Goal: Communication & Community: Participate in discussion

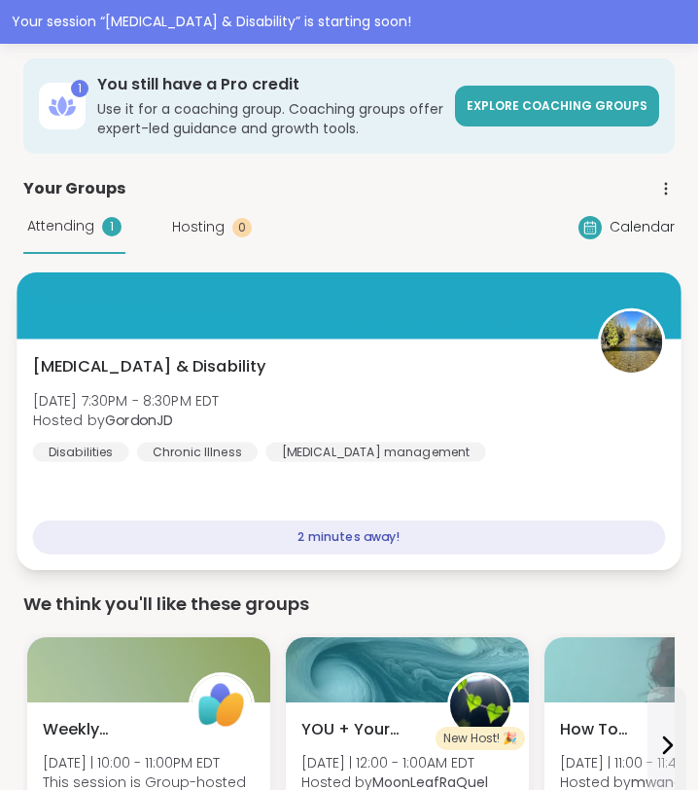
scroll to position [136, 0]
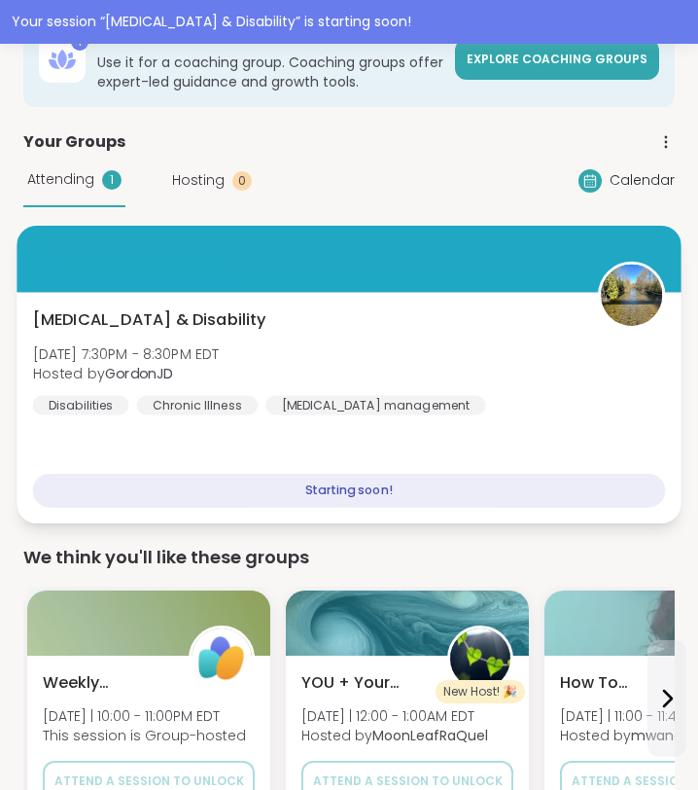
click at [467, 500] on div "Starting soon!" at bounding box center [349, 491] width 633 height 34
click at [428, 276] on div at bounding box center [349, 259] width 664 height 66
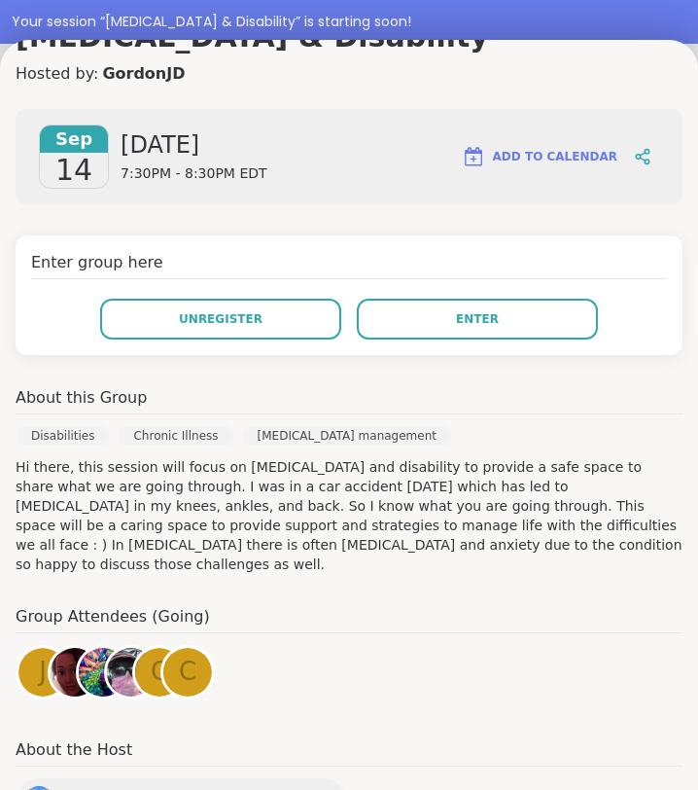
scroll to position [231, 0]
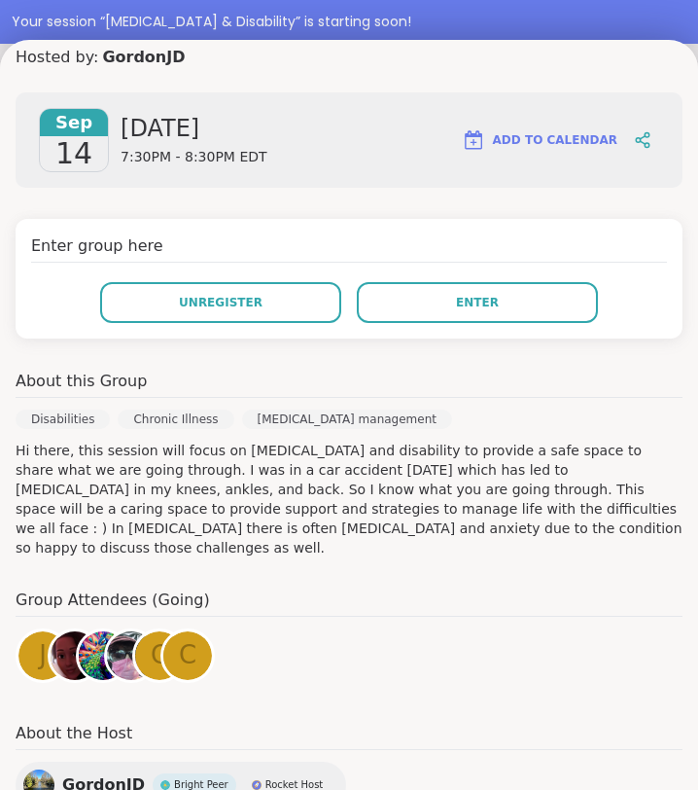
click at [39, 636] on span "j" at bounding box center [43, 655] width 8 height 38
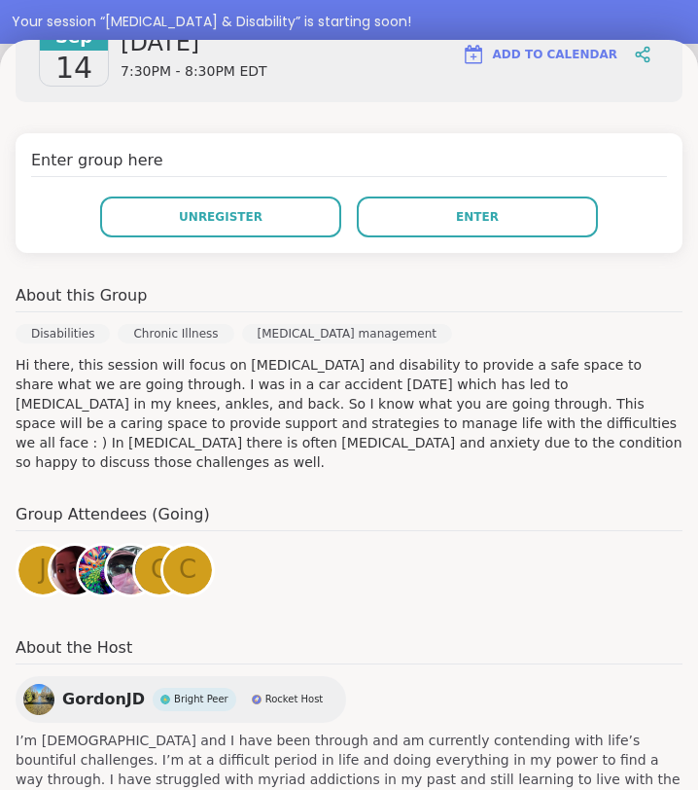
scroll to position [362, 0]
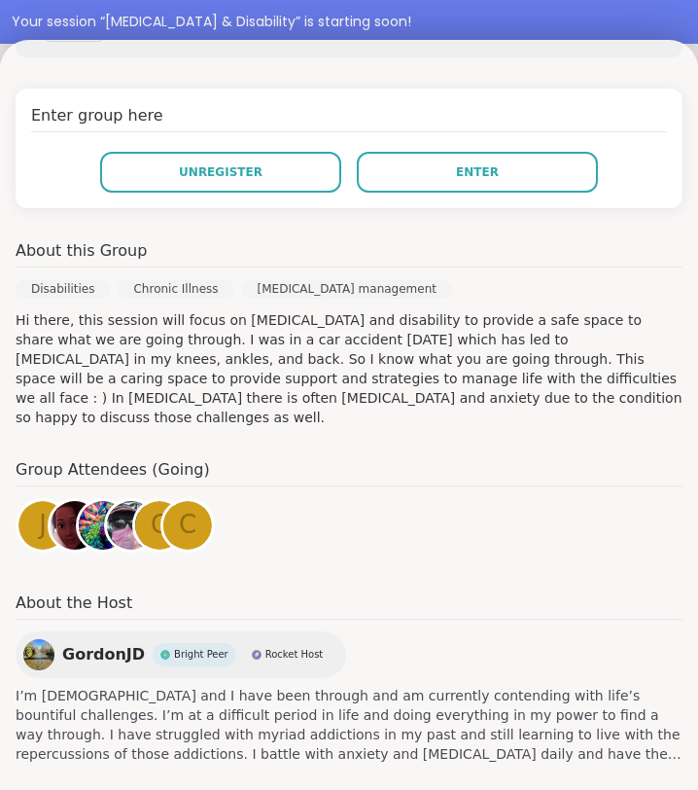
click at [55, 505] on img at bounding box center [75, 525] width 49 height 49
click at [96, 501] on img at bounding box center [103, 525] width 49 height 49
click at [125, 501] on img at bounding box center [131, 525] width 49 height 49
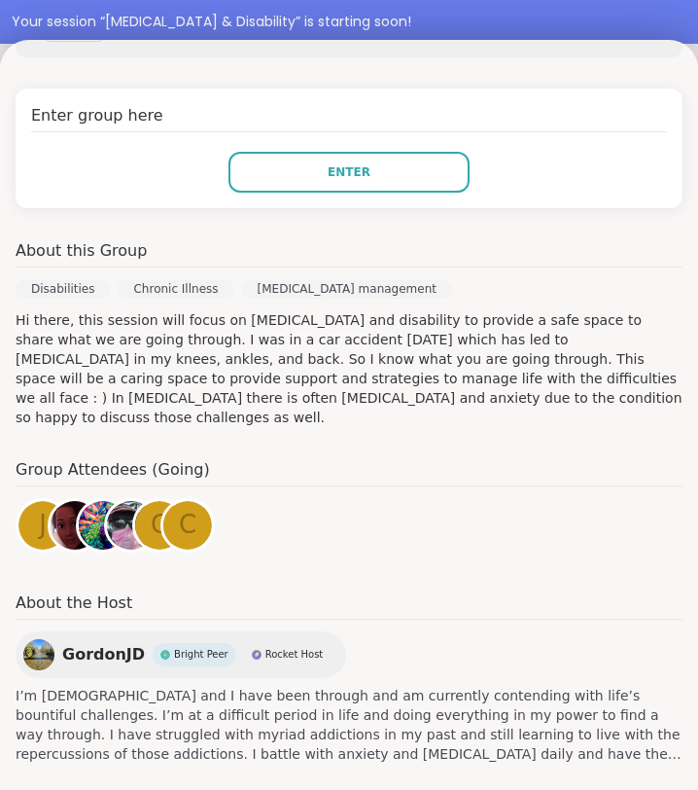
click at [143, 505] on div "c" at bounding box center [159, 525] width 49 height 49
click at [179, 506] on span "c" at bounding box center [188, 525] width 18 height 38
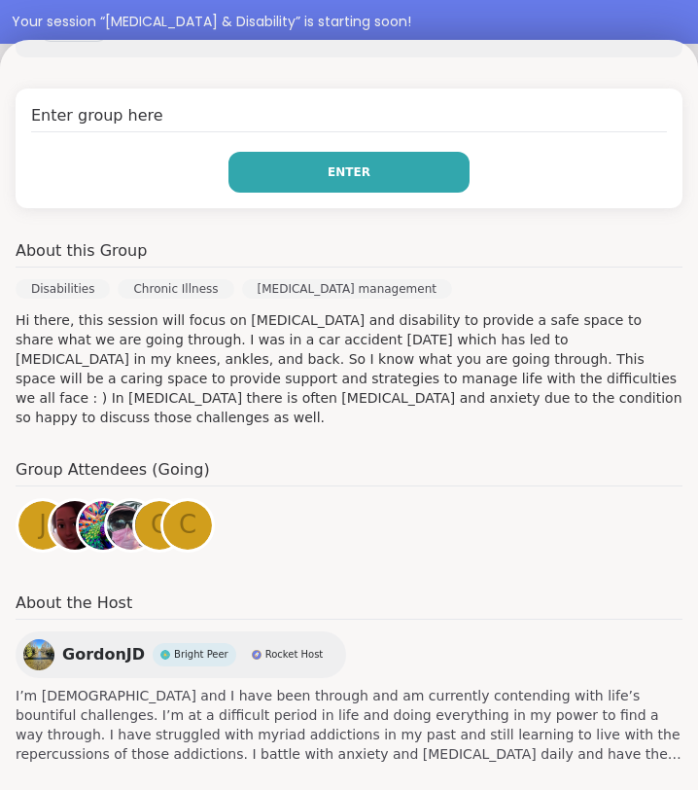
click at [392, 183] on button "Enter" at bounding box center [349, 172] width 241 height 41
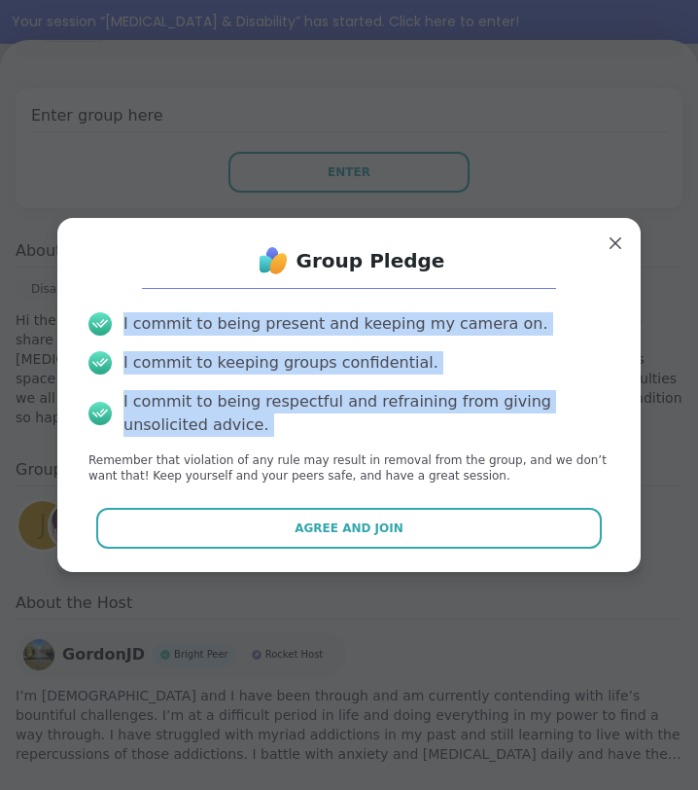
drag, startPoint x: 91, startPoint y: 318, endPoint x: 339, endPoint y: 449, distance: 280.6
click at [339, 449] on div "I commit to being present and keeping my camera on. I commit to keeping groups …" at bounding box center [349, 399] width 552 height 204
copy div "I commit to being present and keeping my camera on. I commit to keeping groups …"
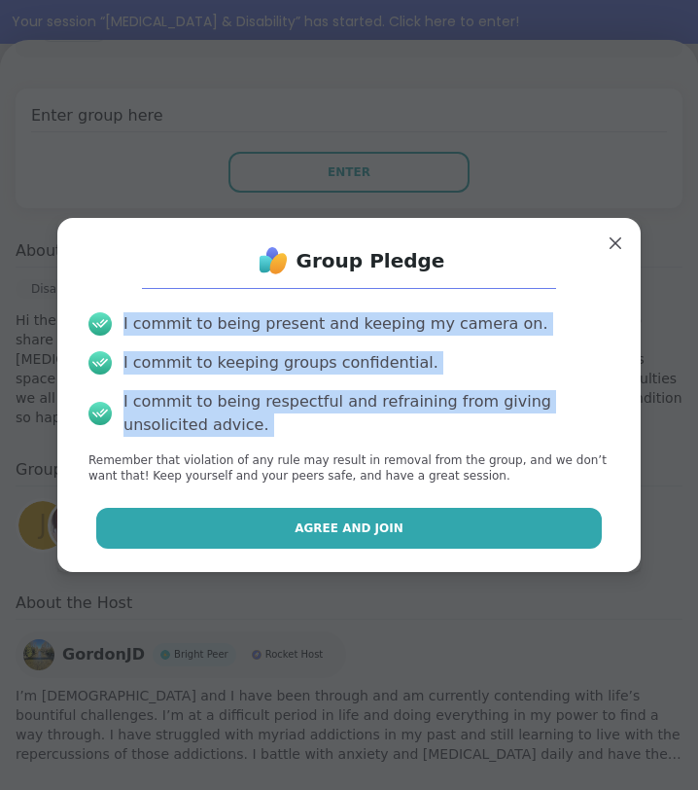
click at [425, 525] on button "Agree and Join" at bounding box center [349, 528] width 507 height 41
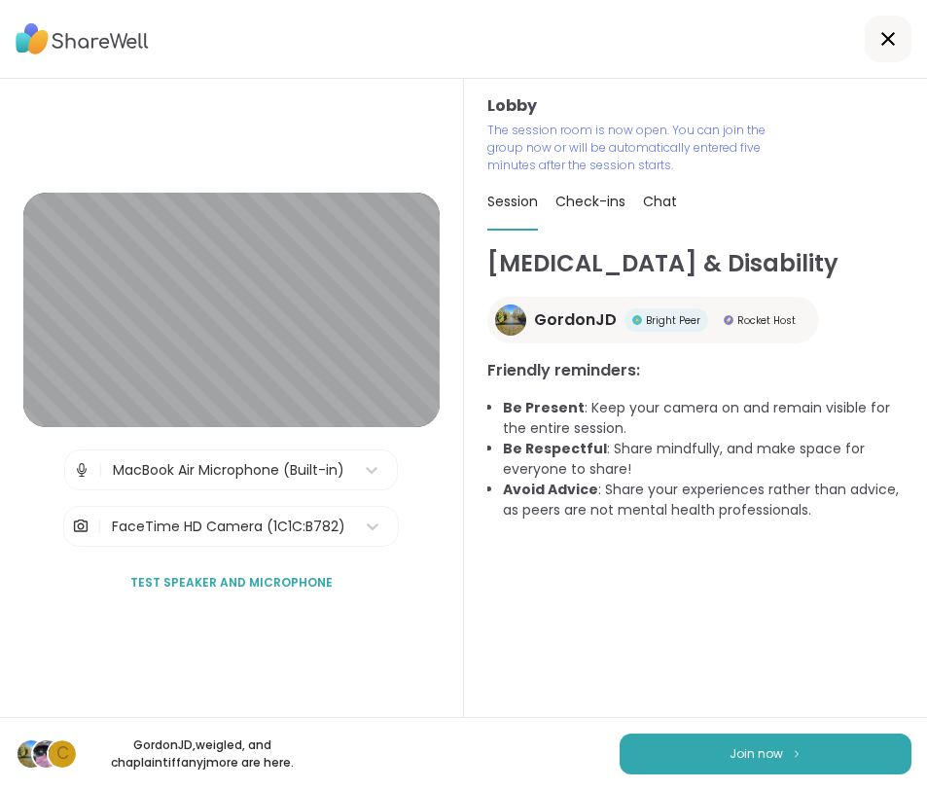
scroll to position [18, 0]
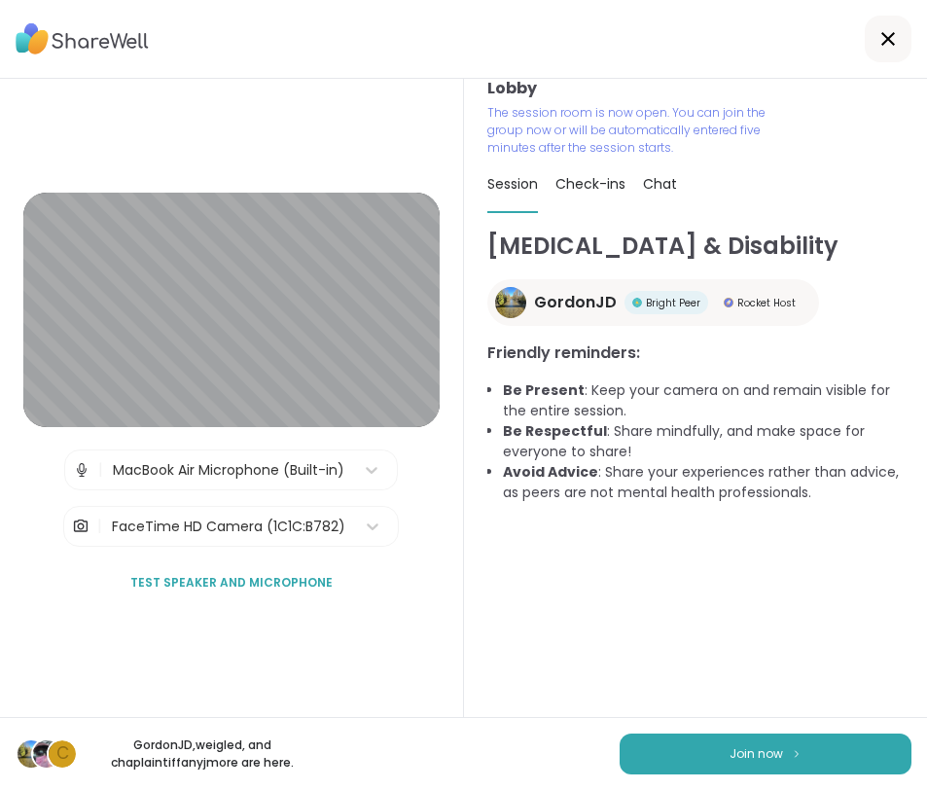
click at [278, 580] on span "Test speaker and microphone" at bounding box center [231, 583] width 202 height 18
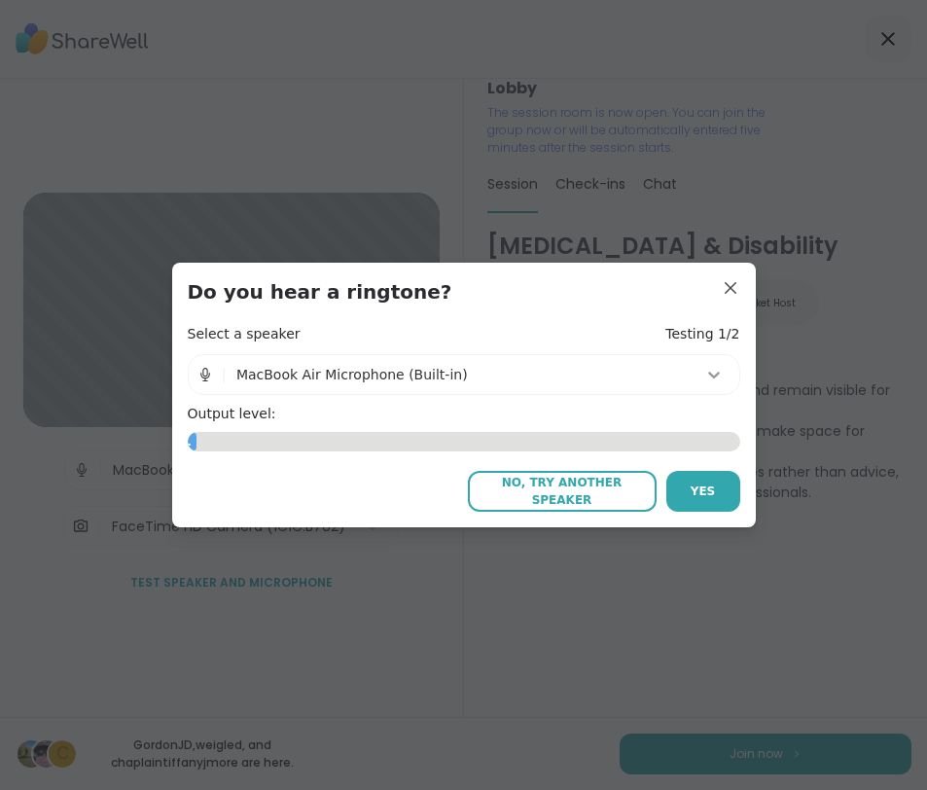
click at [697, 375] on icon at bounding box center [713, 374] width 19 height 19
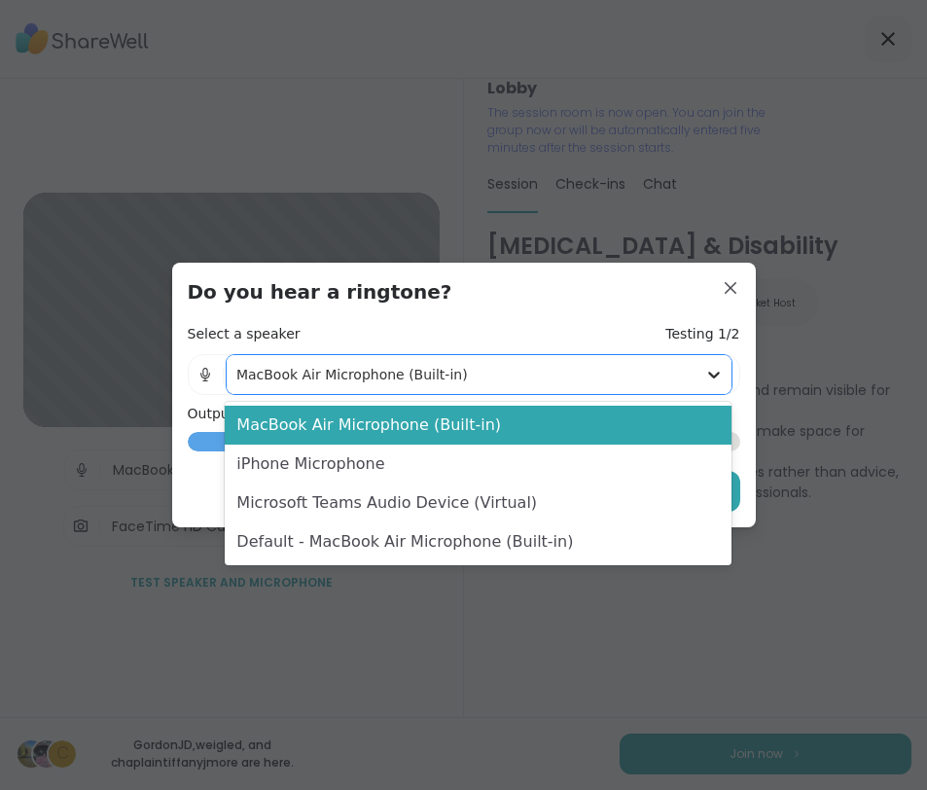
click at [697, 374] on icon at bounding box center [713, 374] width 19 height 19
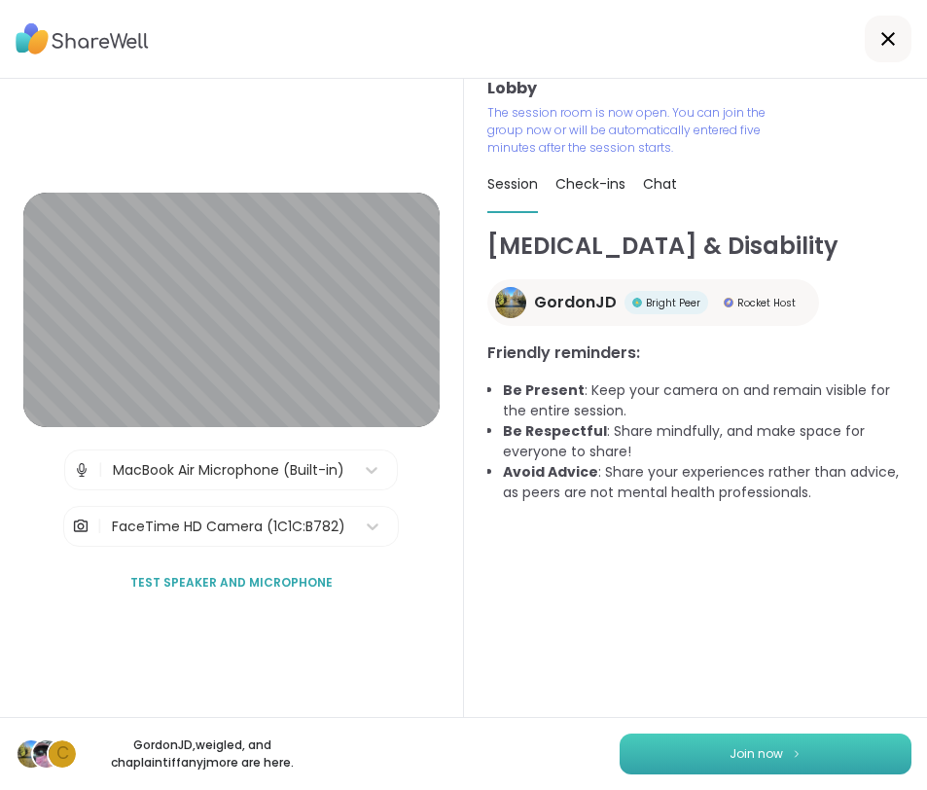
click at [676, 749] on button "Join now" at bounding box center [765, 753] width 292 height 41
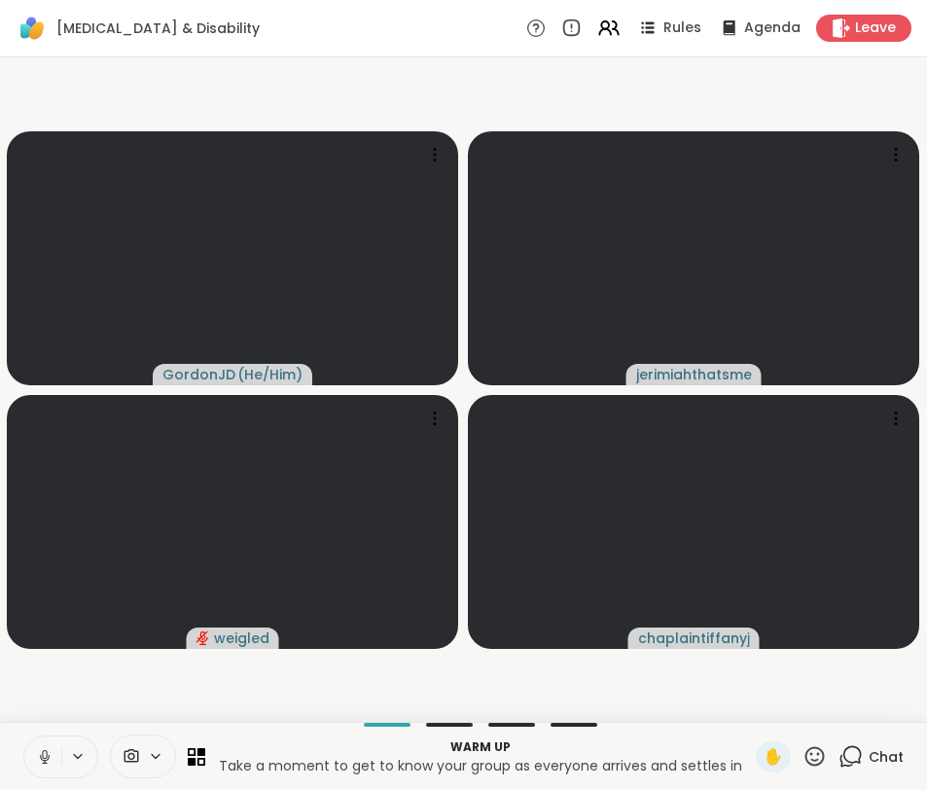
click at [74, 751] on icon at bounding box center [78, 756] width 16 height 17
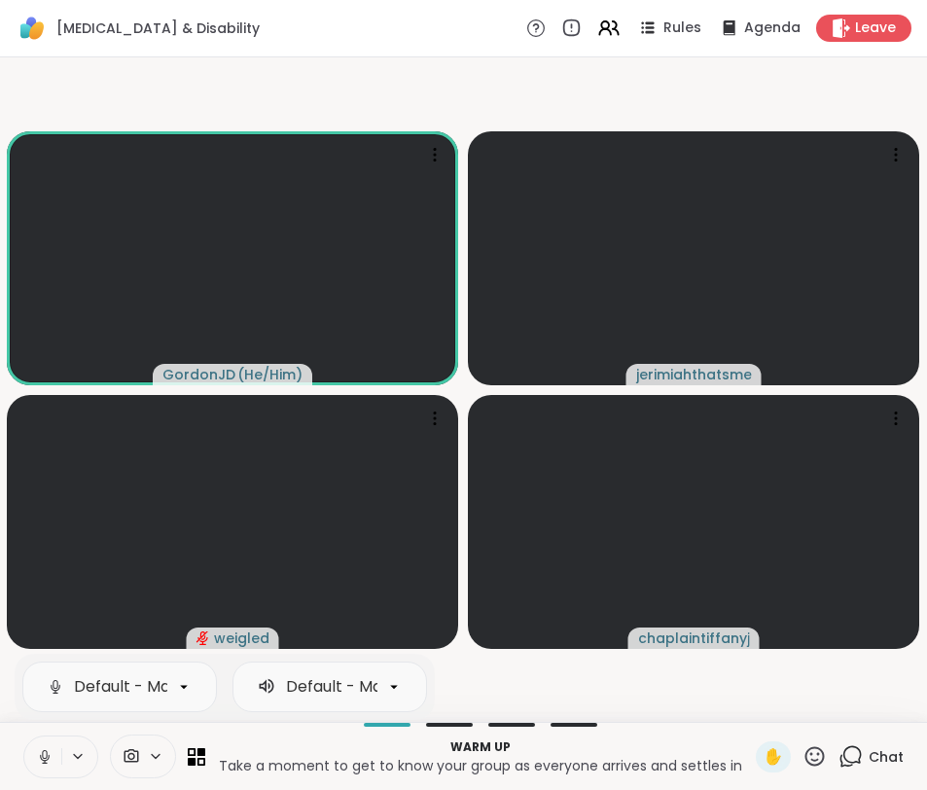
click at [549, 673] on video-player-container "GordonJD ( He/Him ) jerimiahthatsme weigled chaplaintiffanyj" at bounding box center [463, 389] width 903 height 649
click at [152, 754] on icon at bounding box center [156, 756] width 16 height 17
click at [229, 752] on p "Warm up" at bounding box center [480, 747] width 527 height 18
click at [198, 754] on icon at bounding box center [201, 751] width 9 height 9
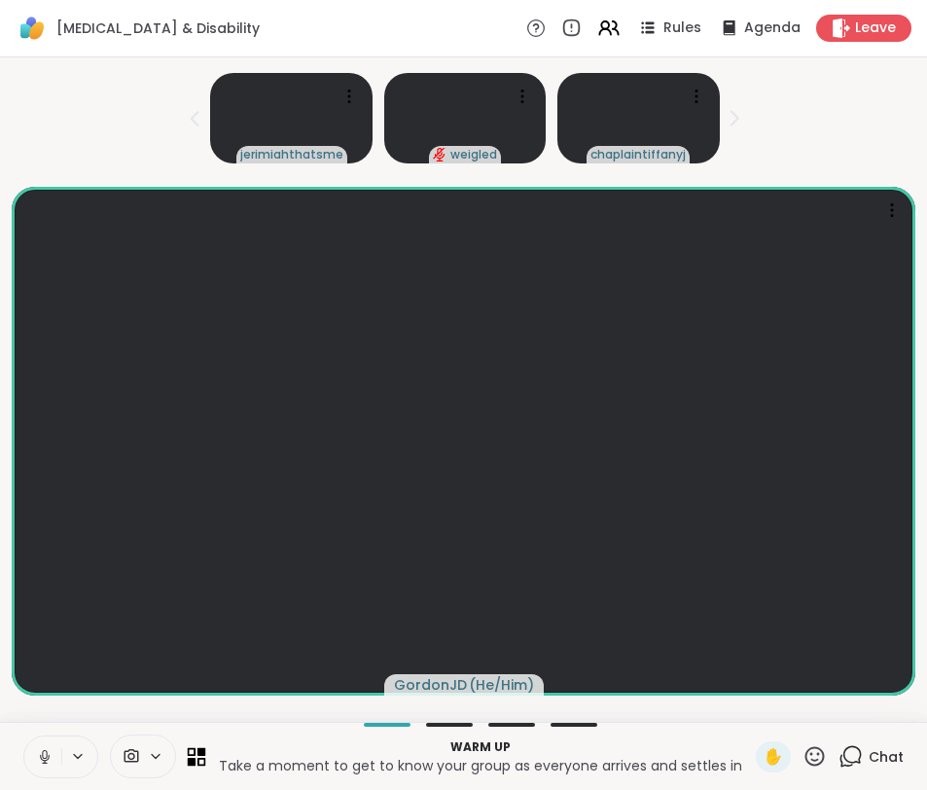
click at [194, 752] on icon at bounding box center [192, 751] width 9 height 9
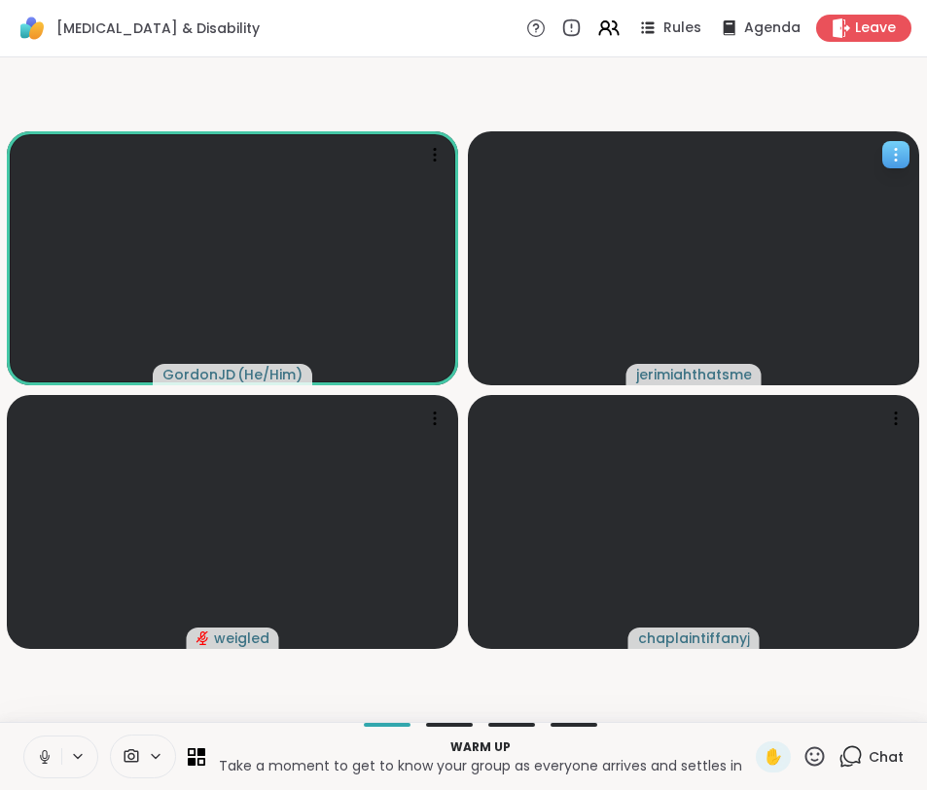
click at [697, 154] on icon at bounding box center [895, 154] width 19 height 19
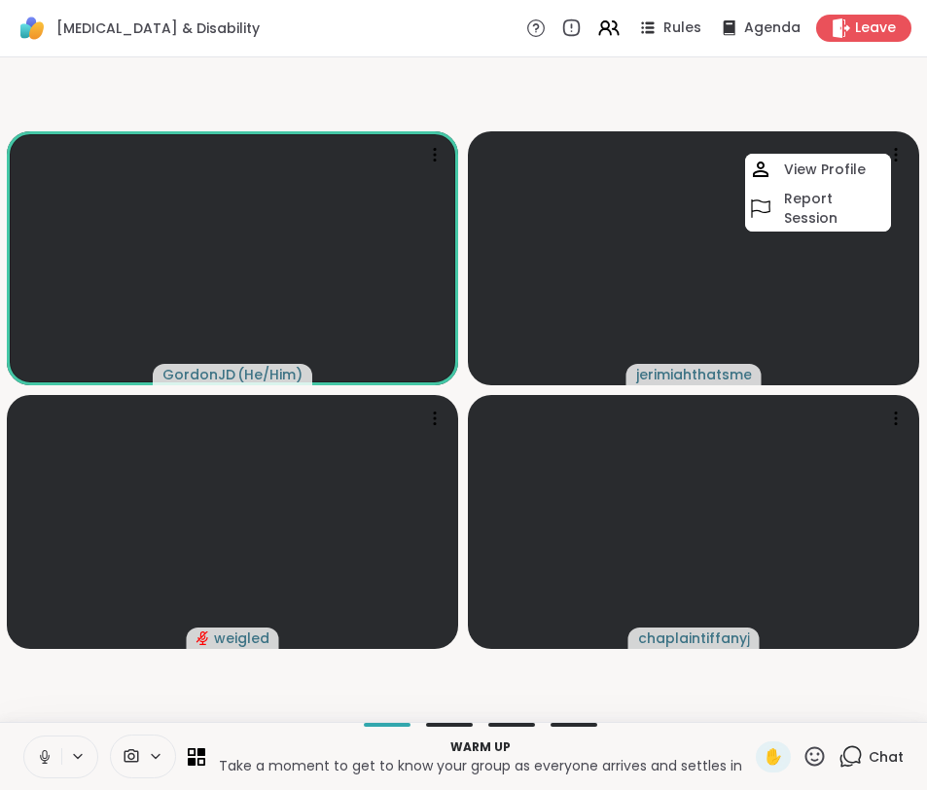
click at [36, 759] on icon at bounding box center [45, 757] width 18 height 18
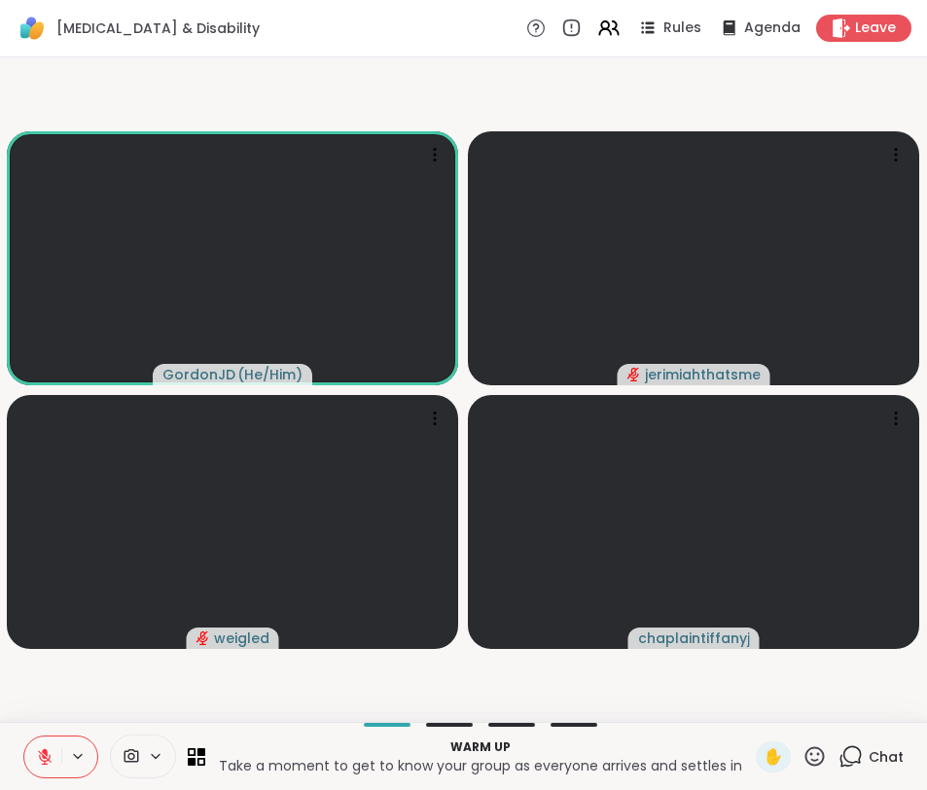
click at [458, 723] on div at bounding box center [449, 724] width 47 height 4
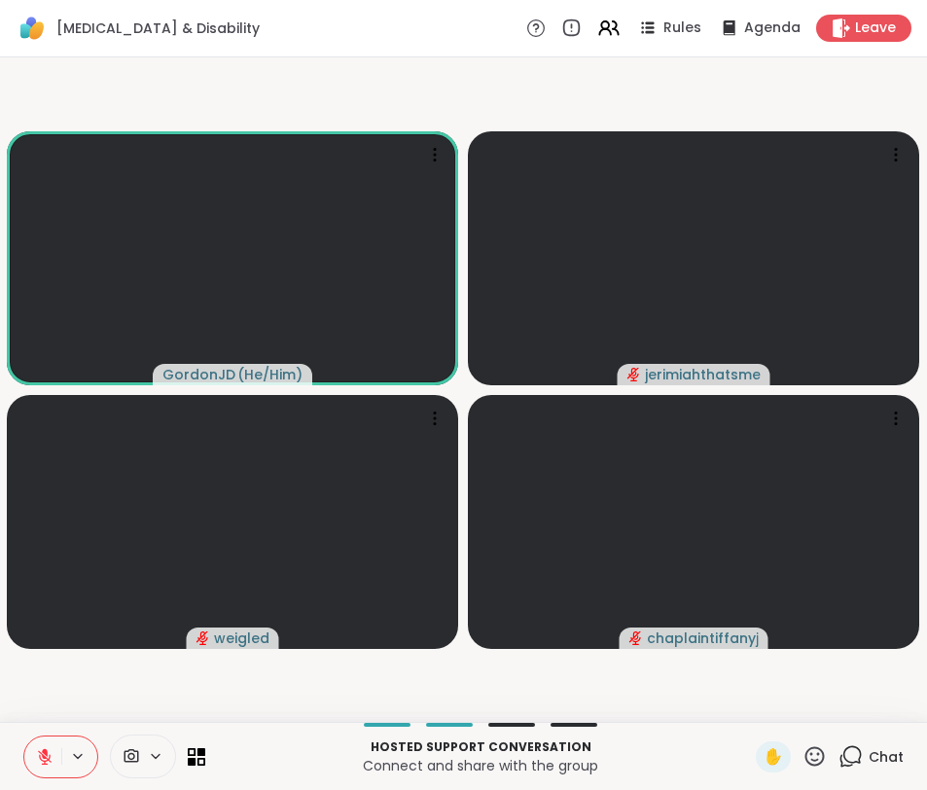
click at [510, 727] on div "Hosted support conversation Connect and share with the group ✋ Chat" at bounding box center [463, 755] width 927 height 68
click at [510, 724] on div at bounding box center [511, 724] width 47 height 4
click at [192, 754] on icon at bounding box center [192, 751] width 9 height 9
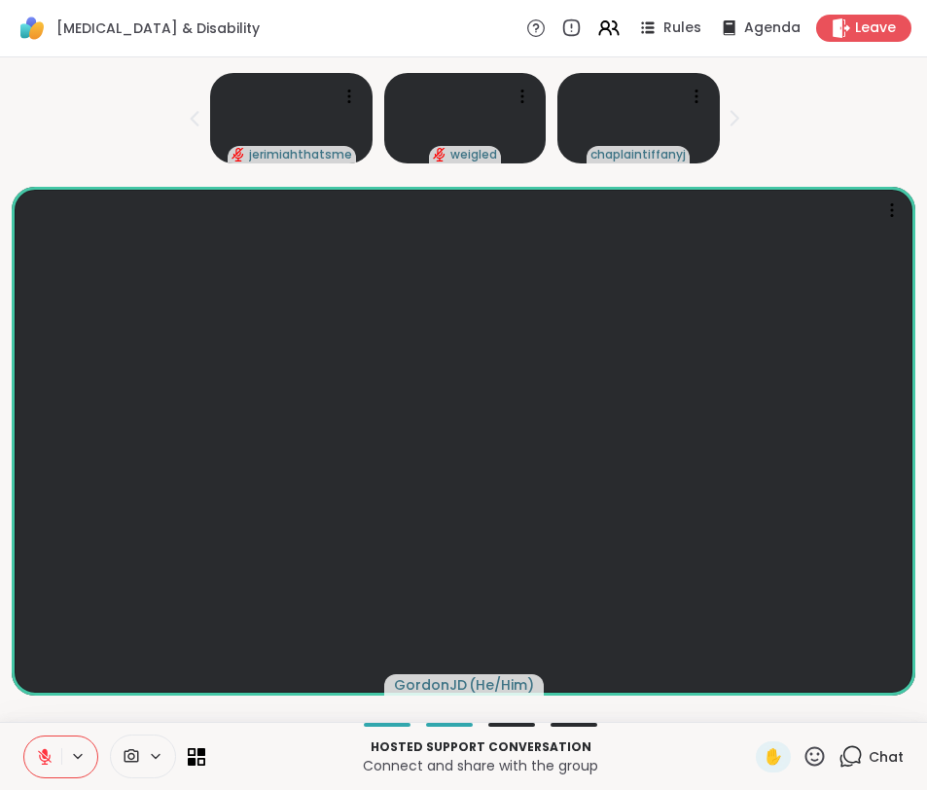
click at [78, 752] on icon at bounding box center [78, 756] width 16 height 17
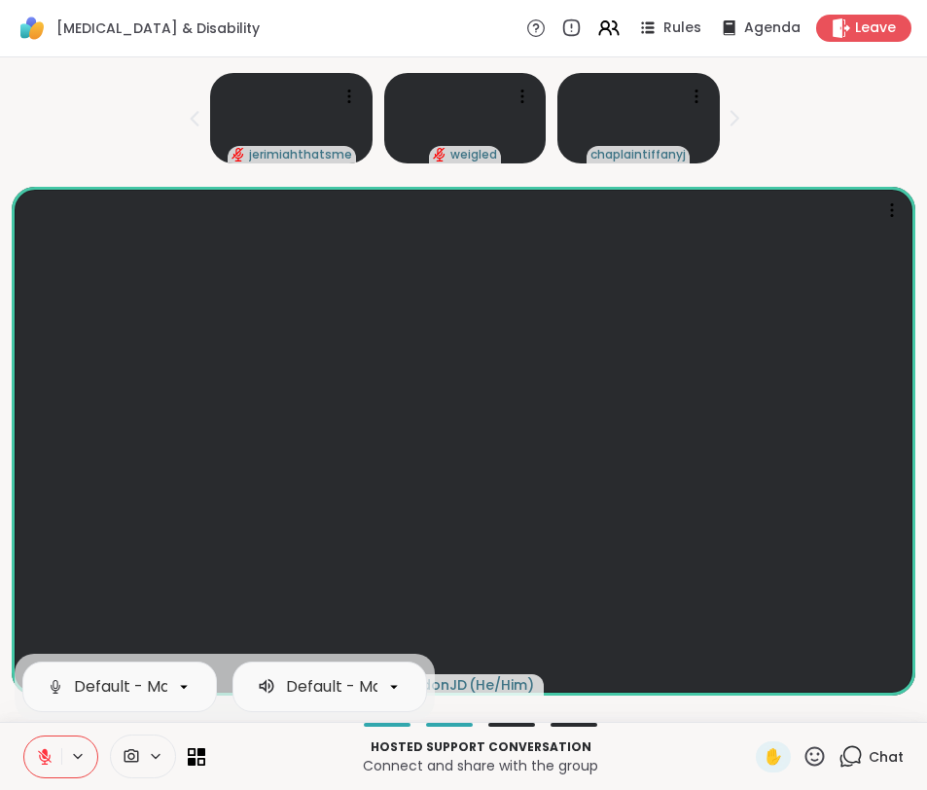
click at [78, 752] on icon at bounding box center [78, 756] width 16 height 17
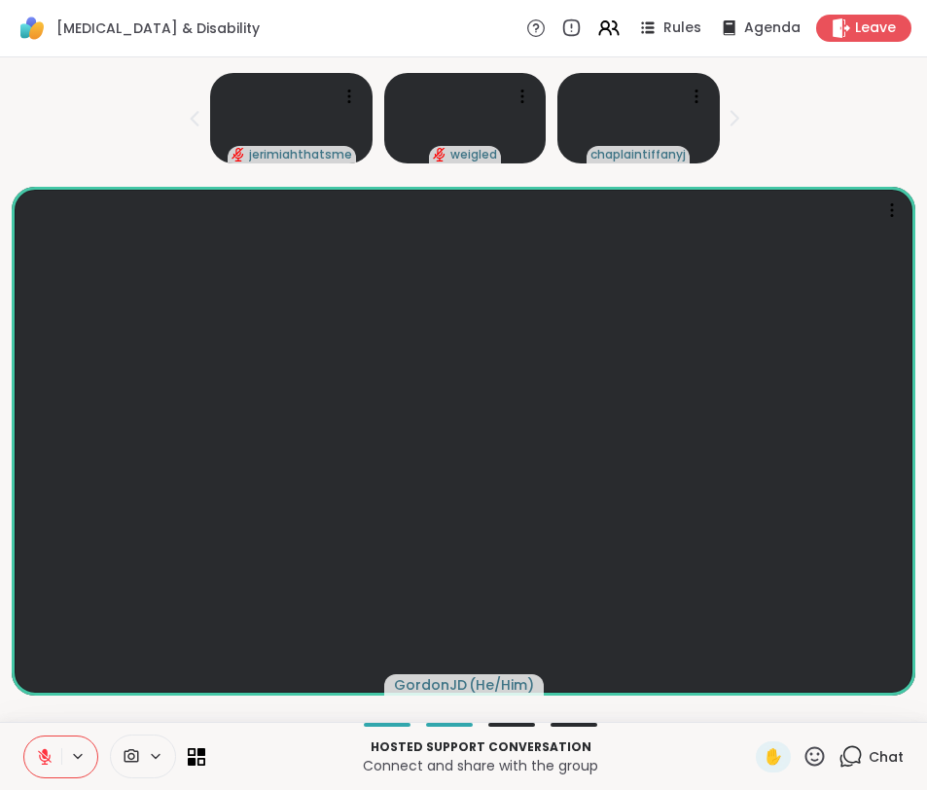
click at [41, 752] on icon at bounding box center [45, 757] width 14 height 14
click at [46, 759] on icon at bounding box center [45, 757] width 18 height 18
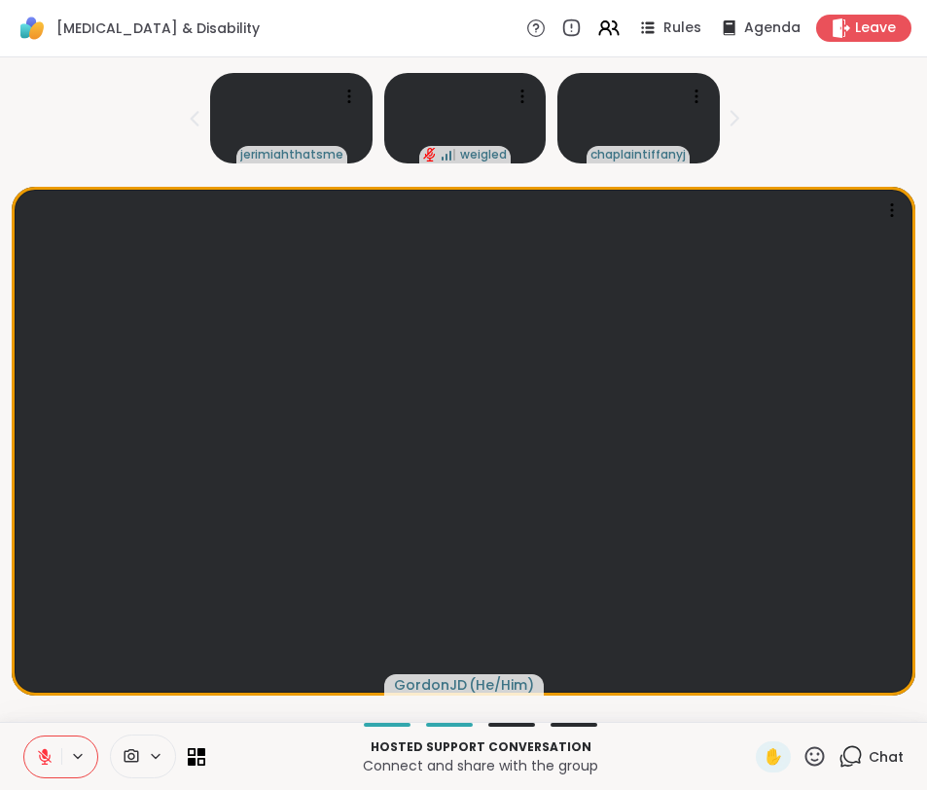
click at [697, 123] on div "jerimiahthatsme weigled chaplaintiffanyj" at bounding box center [463, 114] width 903 height 99
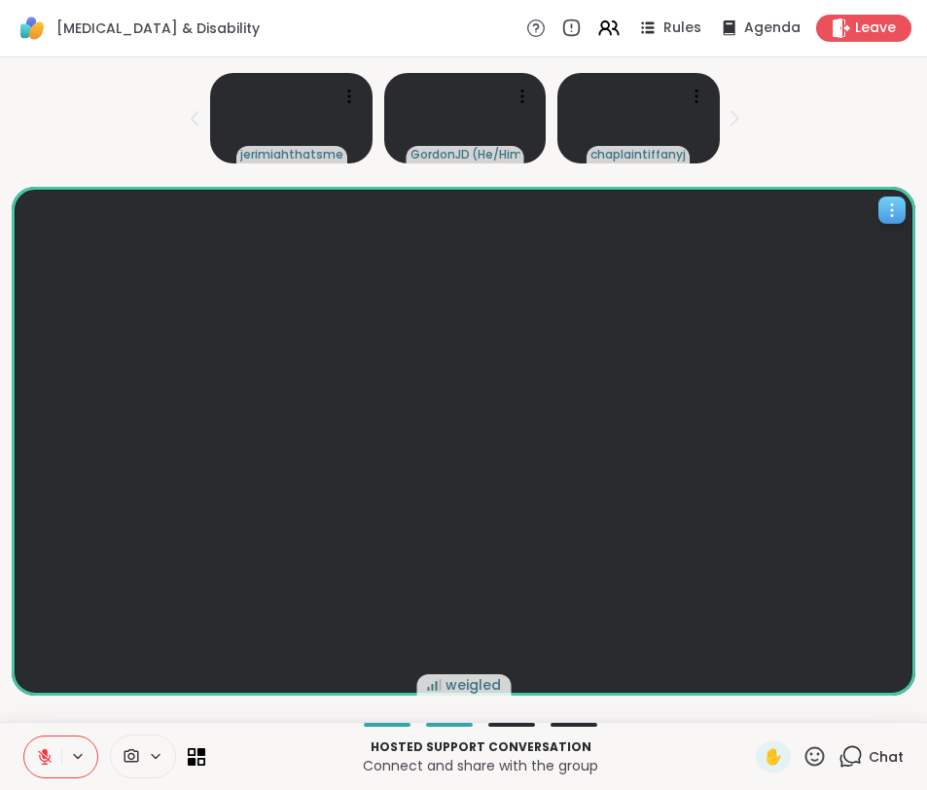
click at [697, 215] on icon at bounding box center [892, 216] width 2 height 2
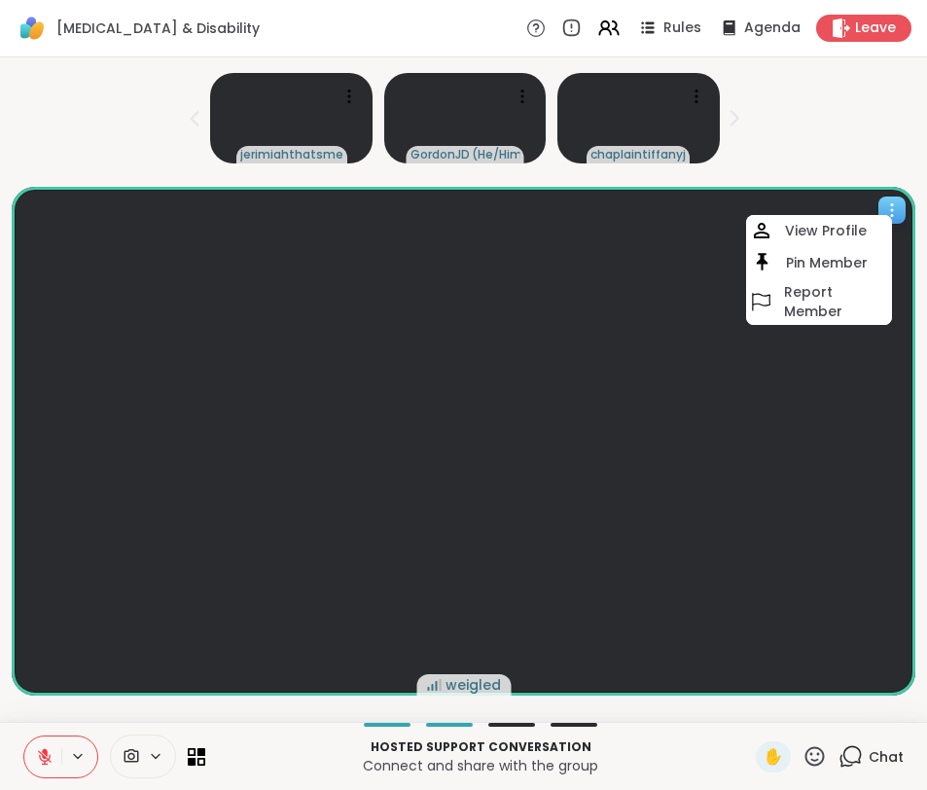
click at [697, 215] on icon at bounding box center [892, 216] width 2 height 2
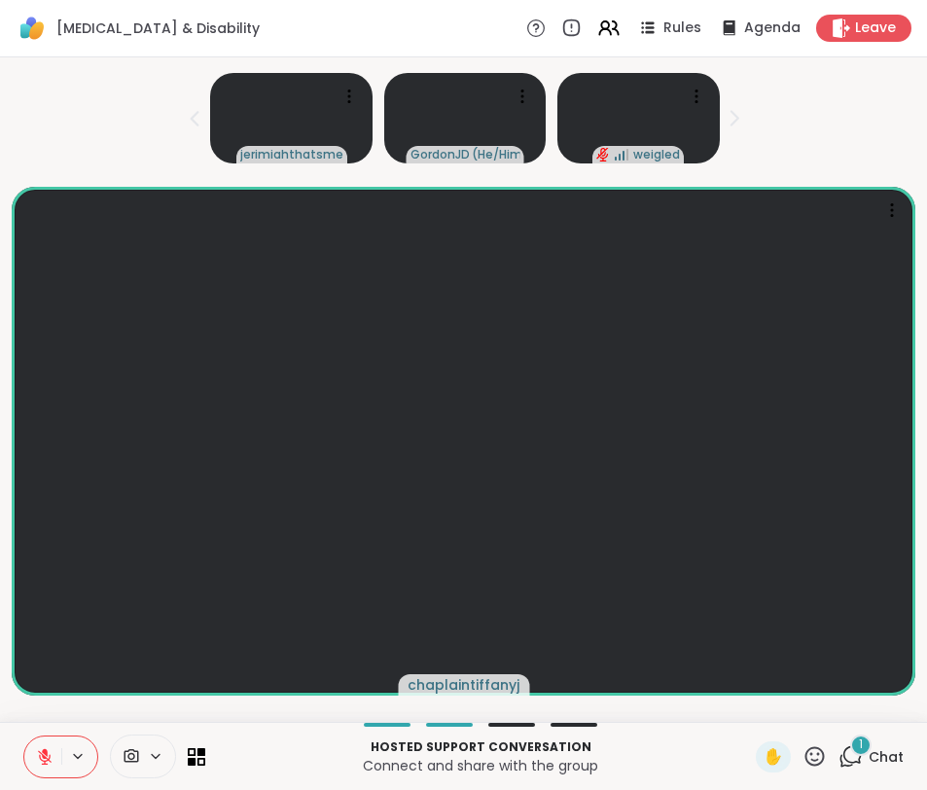
click at [697, 753] on div "1" at bounding box center [860, 744] width 21 height 21
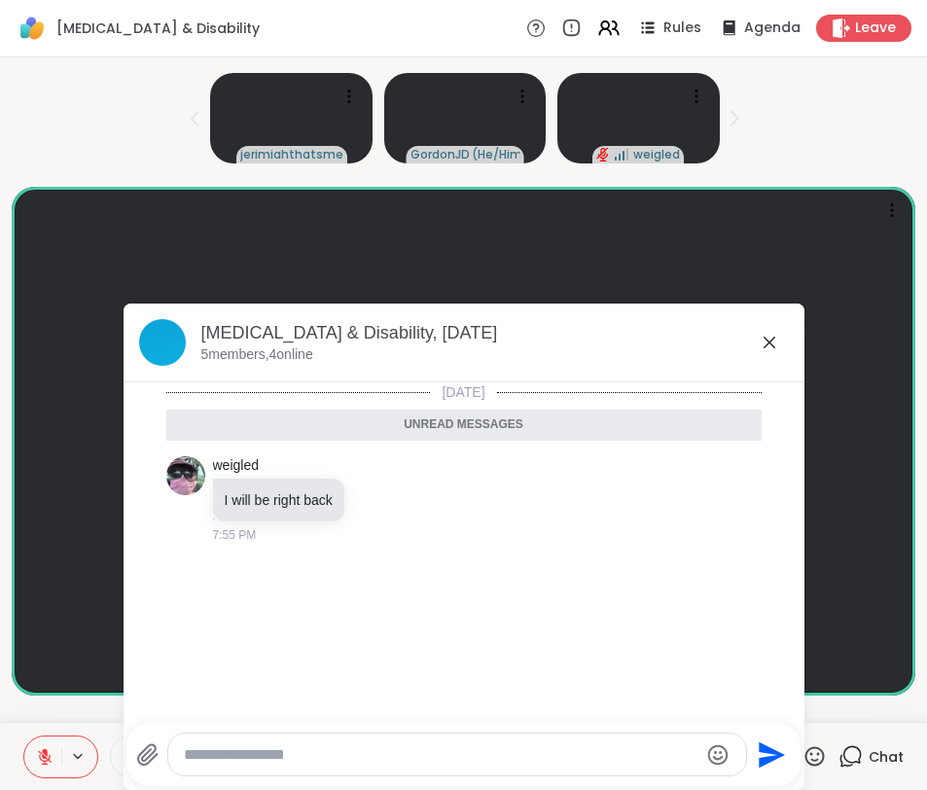
click at [697, 339] on icon at bounding box center [768, 342] width 23 height 23
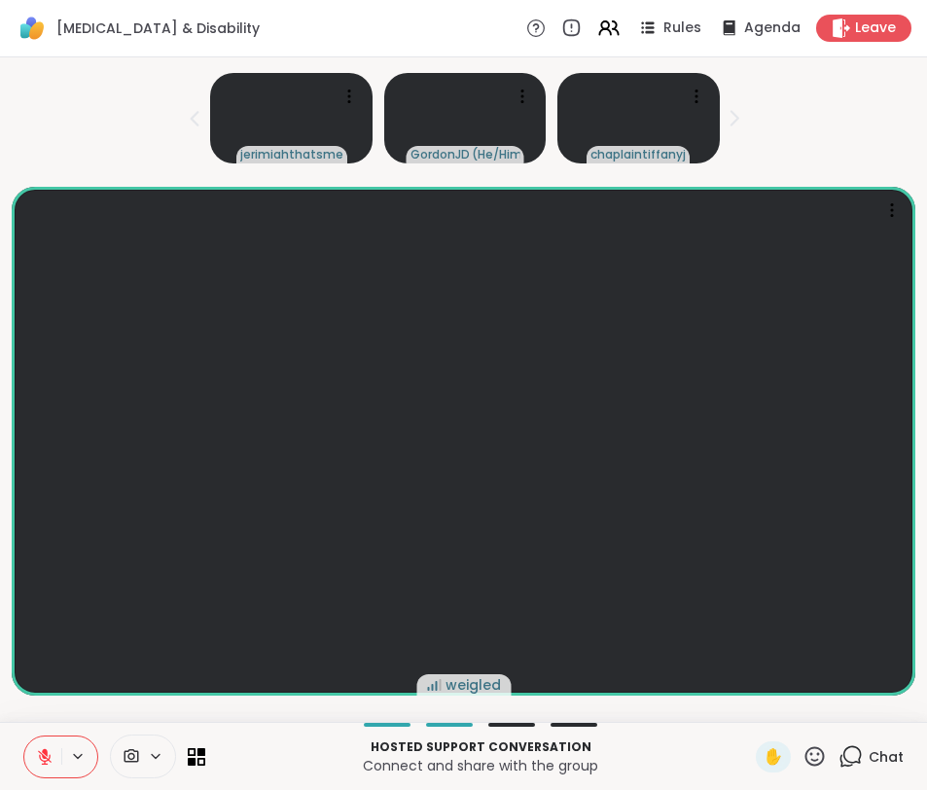
click at [697, 757] on icon at bounding box center [814, 756] width 24 height 24
click at [158, 752] on icon at bounding box center [156, 756] width 16 height 17
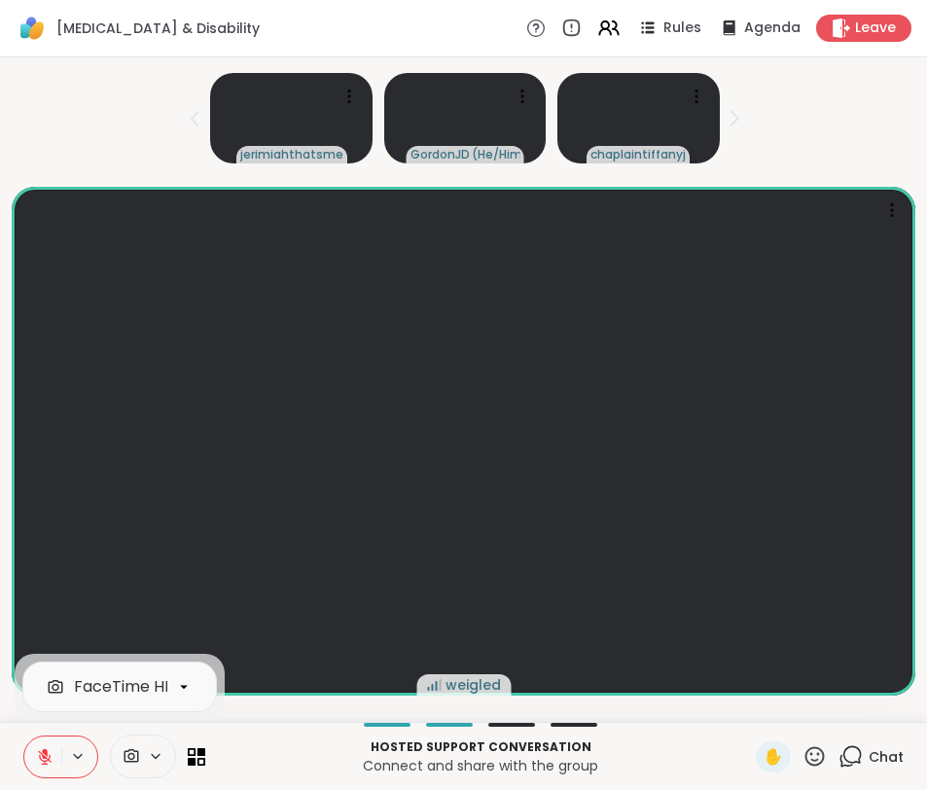
click at [158, 752] on icon at bounding box center [156, 756] width 16 height 17
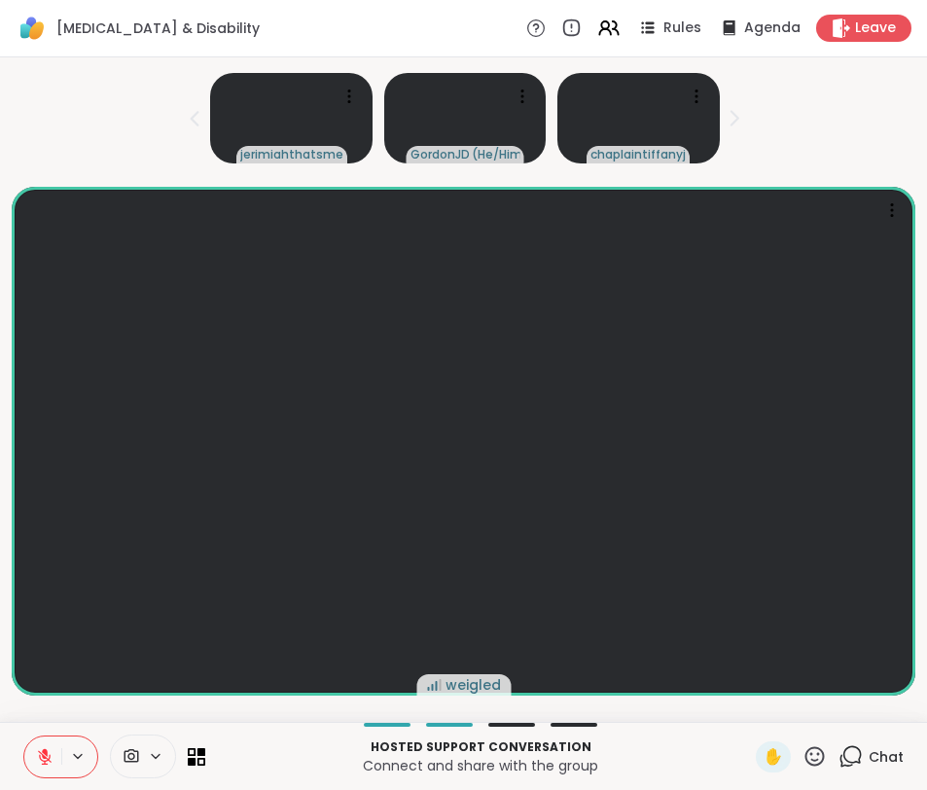
click at [81, 757] on icon at bounding box center [78, 756] width 16 height 17
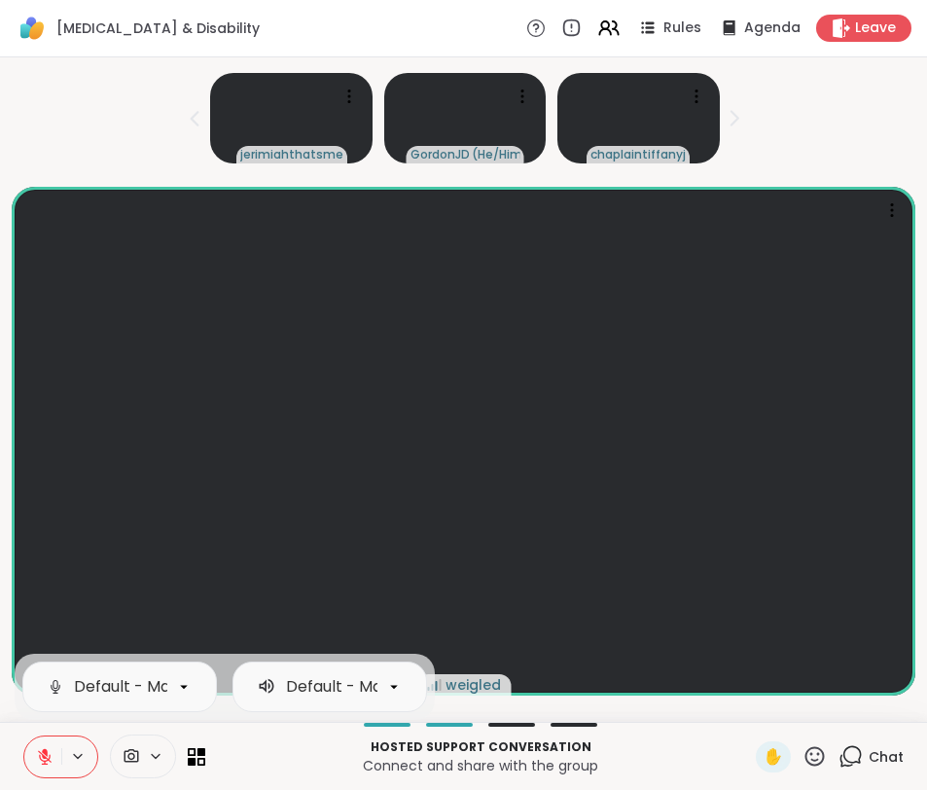
click at [81, 757] on icon at bounding box center [78, 756] width 16 height 17
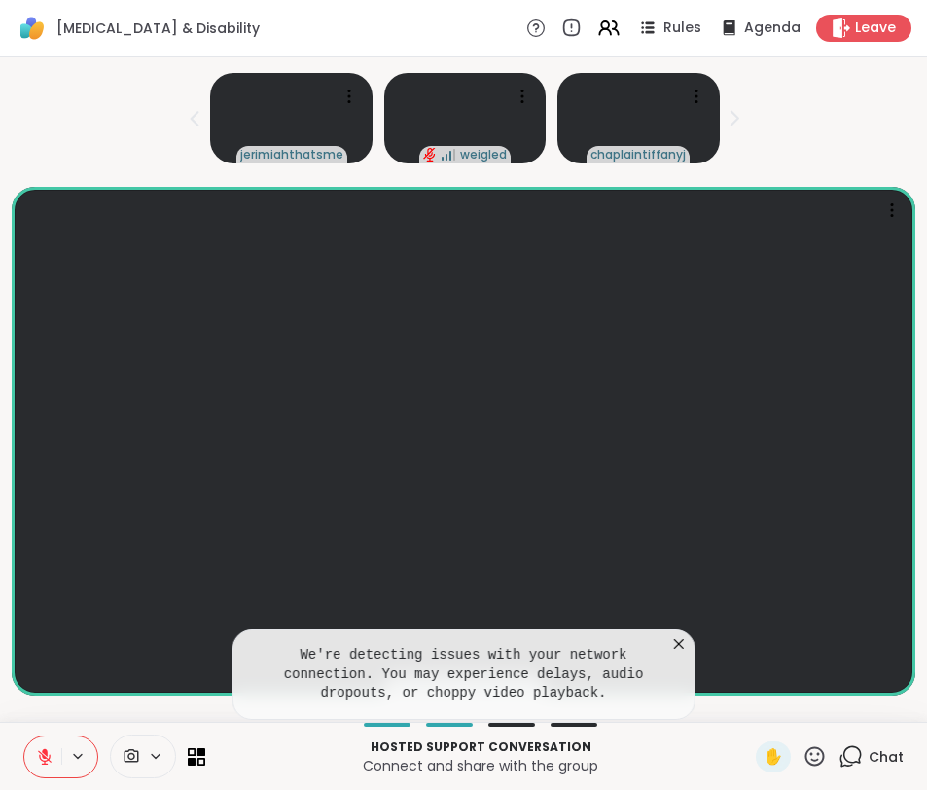
click at [679, 638] on icon at bounding box center [678, 643] width 19 height 19
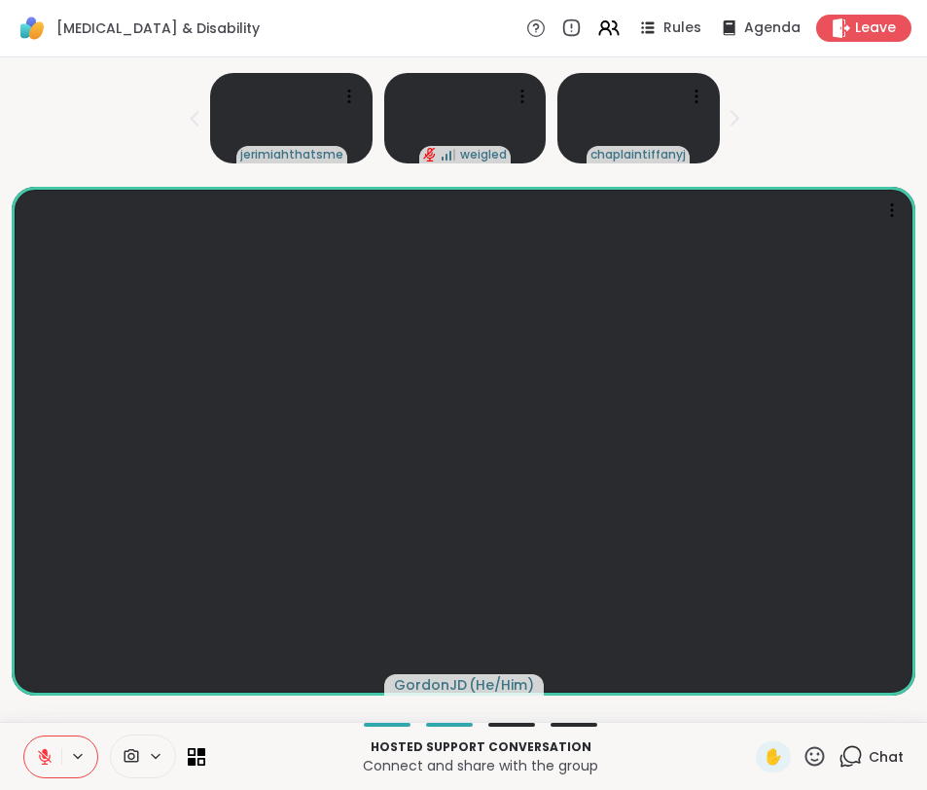
click at [54, 758] on button at bounding box center [42, 756] width 37 height 41
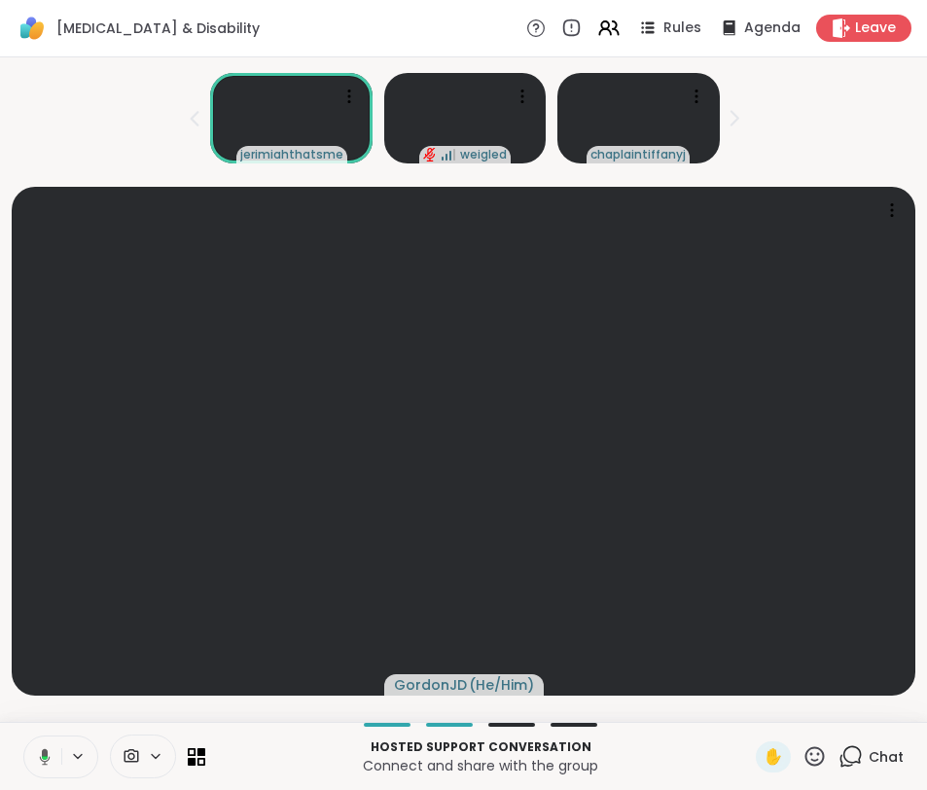
click at [54, 747] on button at bounding box center [41, 756] width 40 height 41
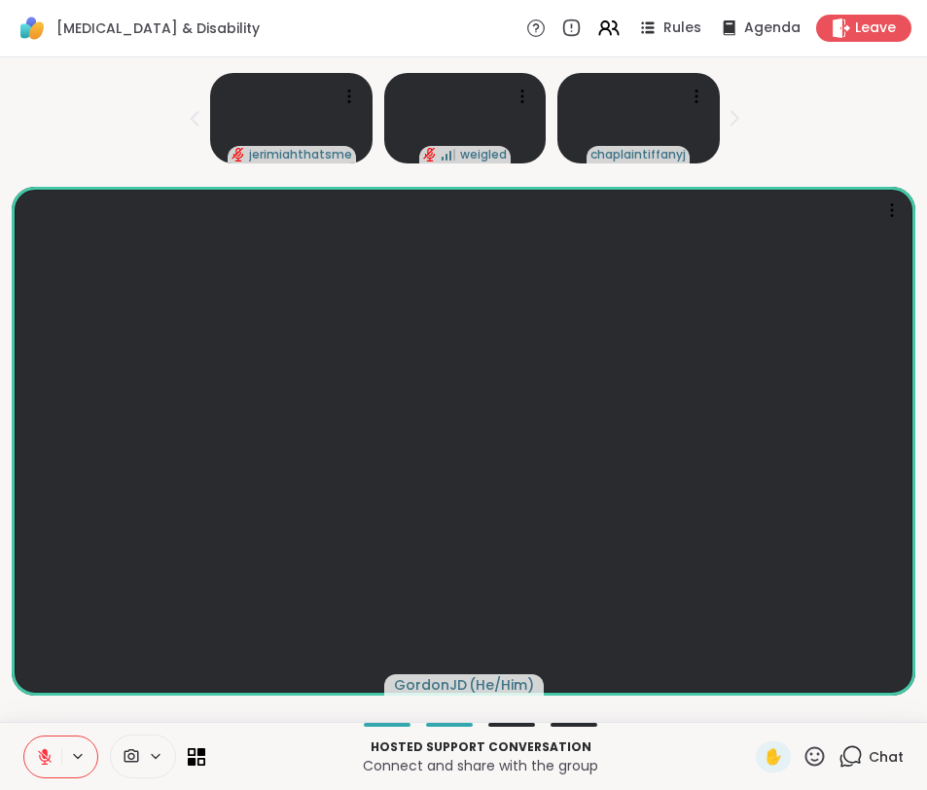
click at [51, 752] on icon at bounding box center [45, 757] width 18 height 18
click at [49, 756] on icon at bounding box center [45, 757] width 10 height 6
click at [32, 746] on button at bounding box center [42, 756] width 37 height 41
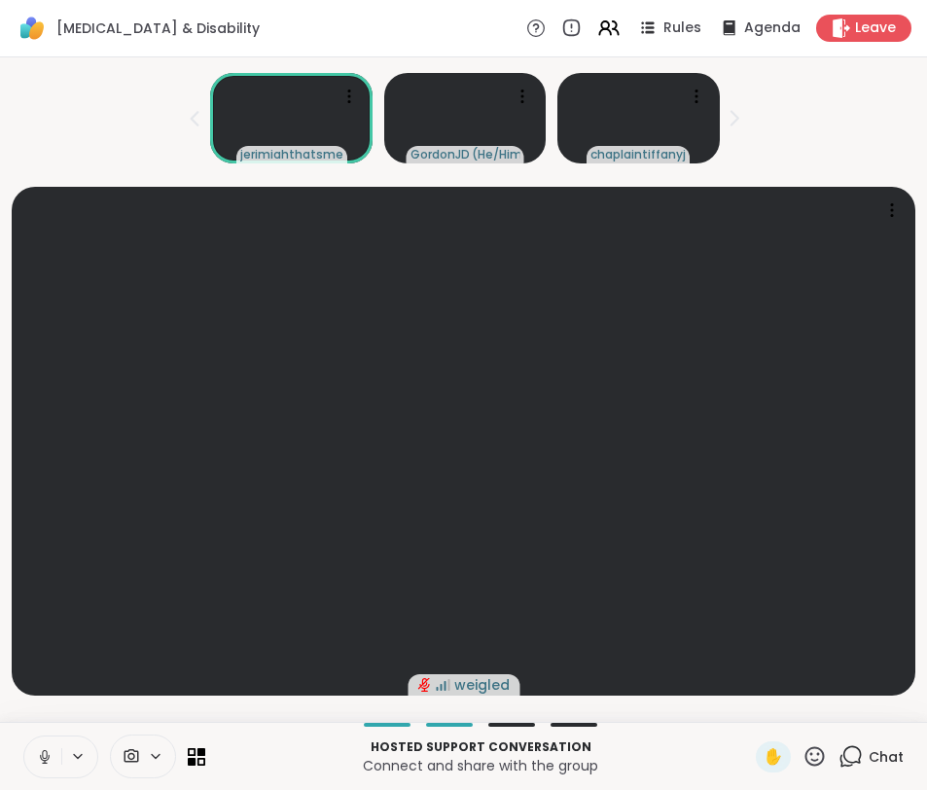
click at [35, 761] on button at bounding box center [42, 756] width 37 height 41
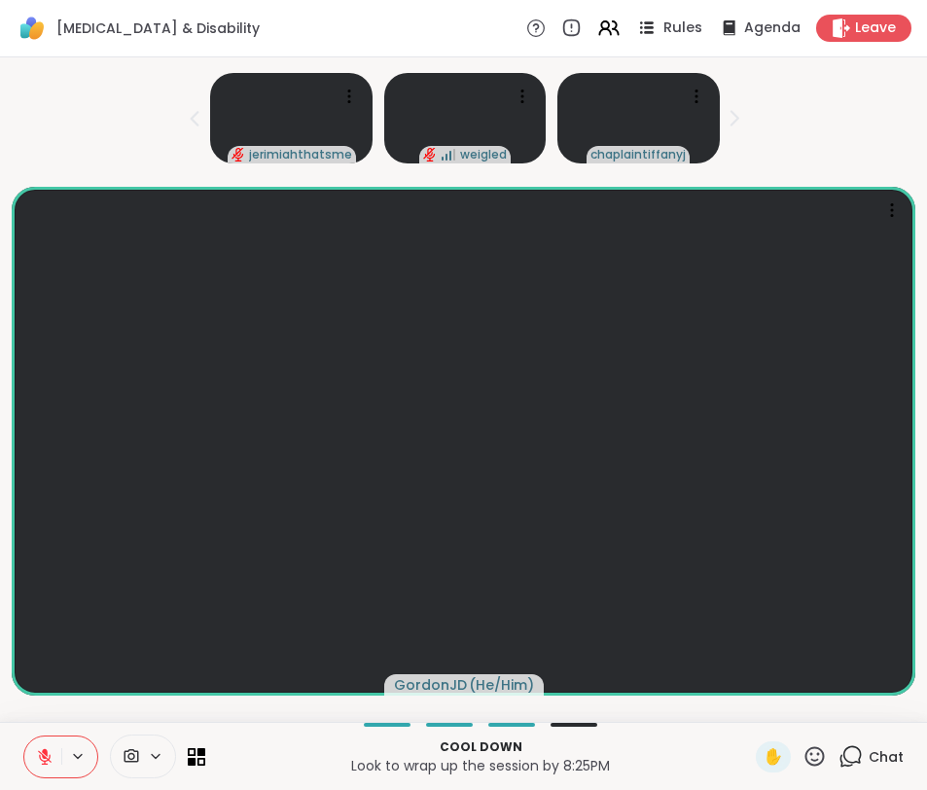
click at [687, 31] on span "Rules" at bounding box center [683, 28] width 40 height 20
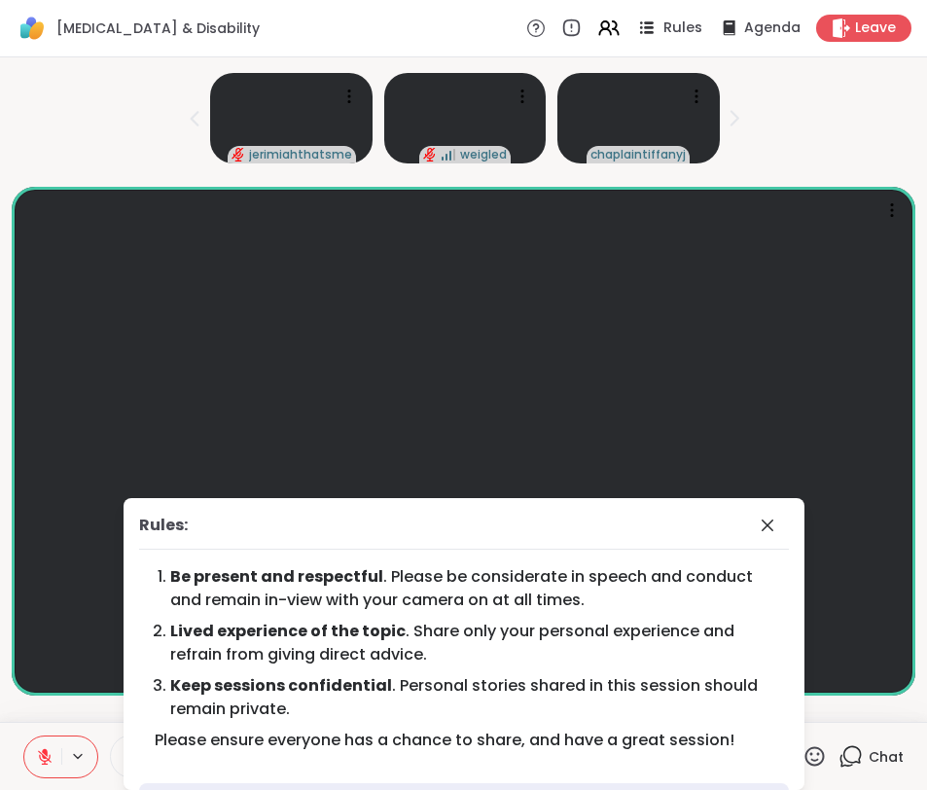
click at [687, 31] on span "Rules" at bounding box center [683, 28] width 40 height 20
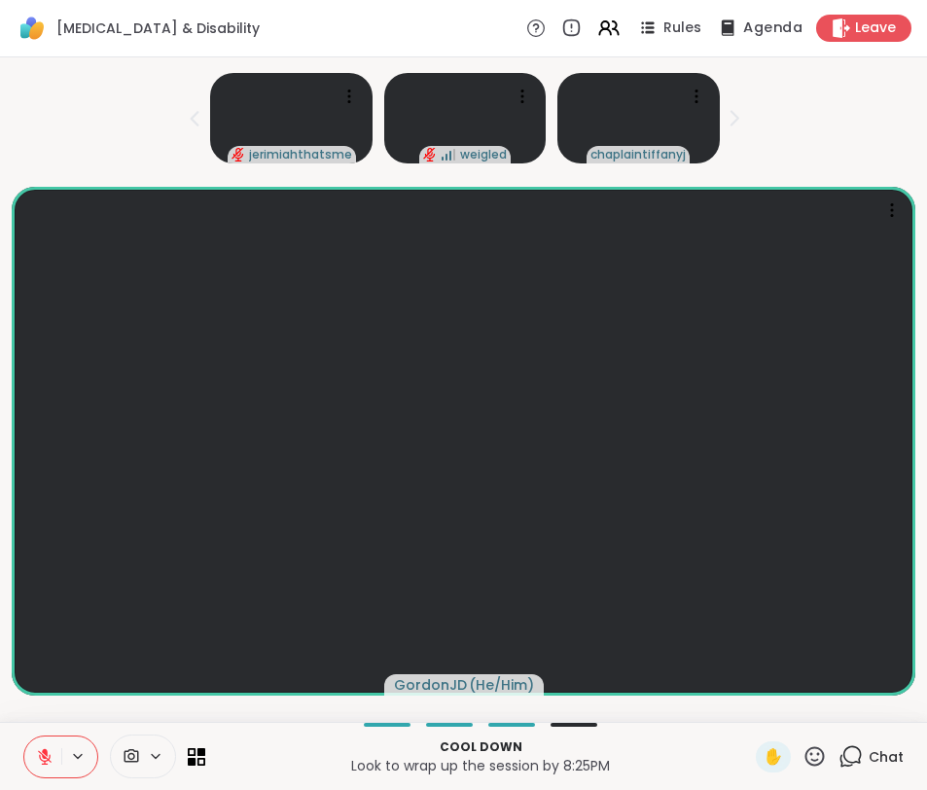
click at [697, 33] on span "Agenda" at bounding box center [772, 28] width 59 height 20
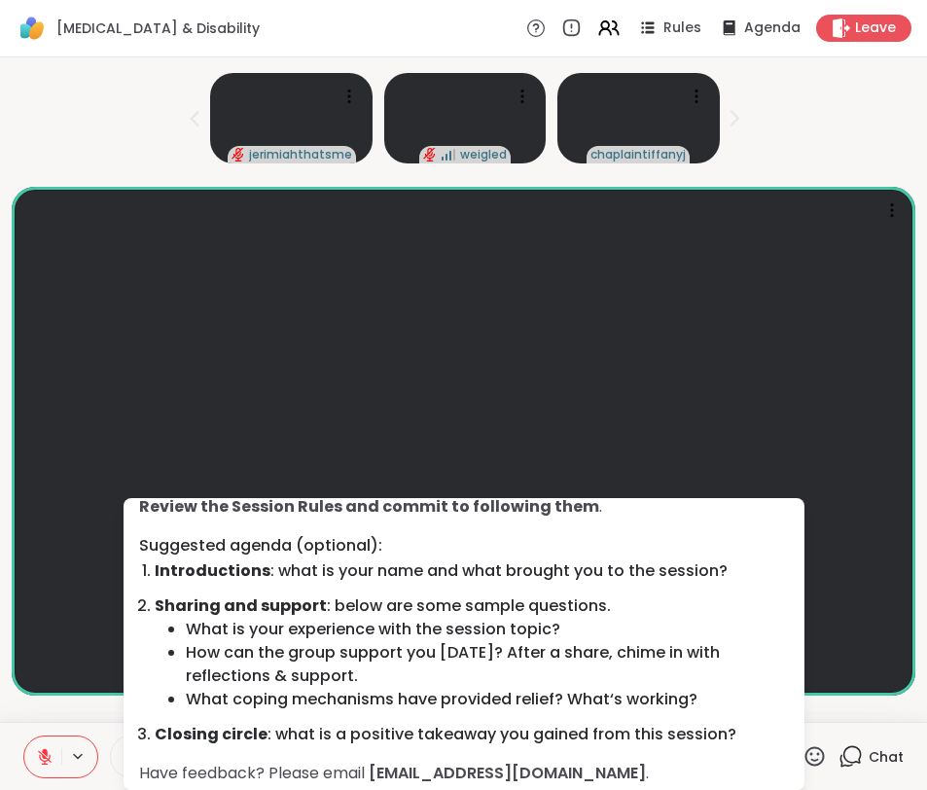
scroll to position [81, 0]
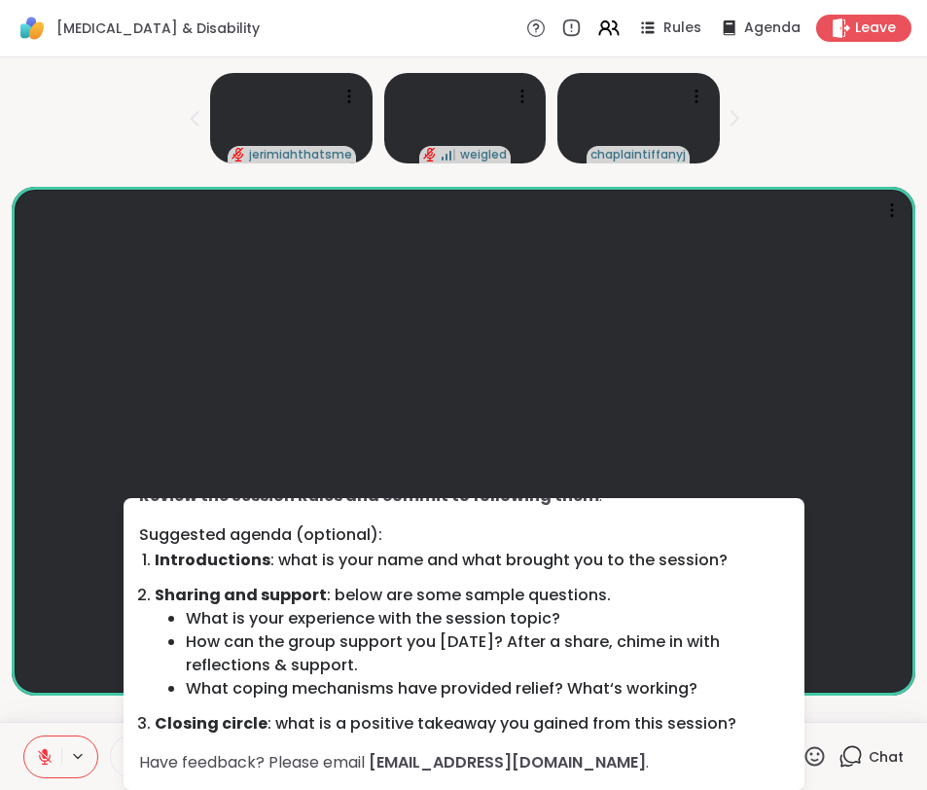
click at [697, 141] on div "jerimiahthatsme weigled chaplaintiffanyj" at bounding box center [463, 114] width 903 height 99
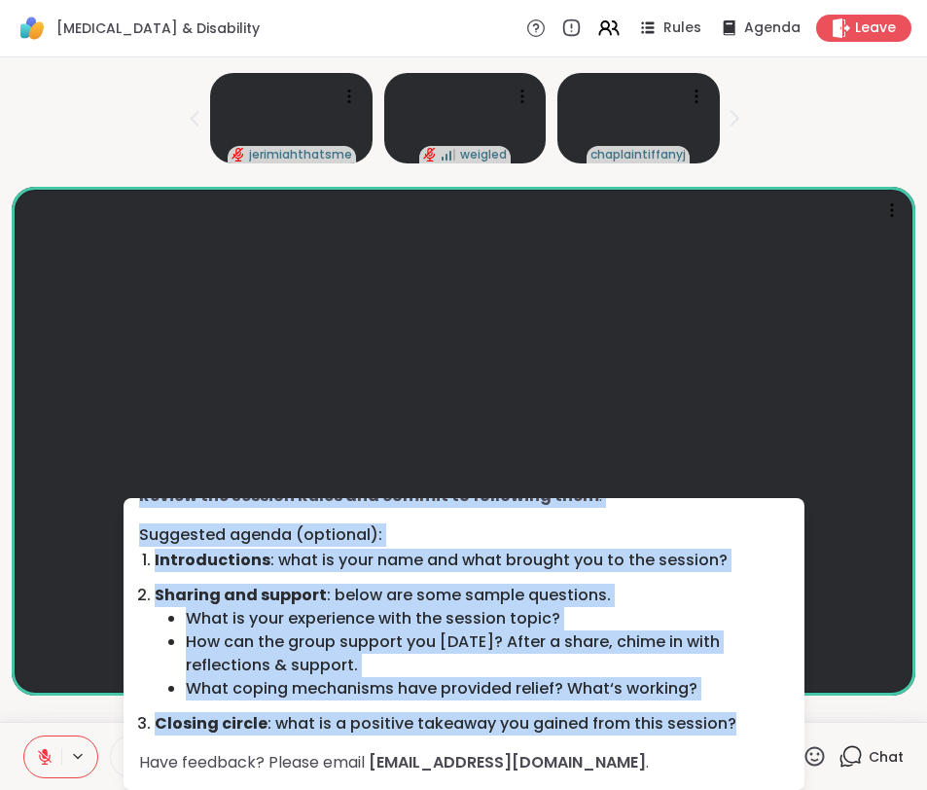
click at [697, 718] on div "Agenda: Review the Session Rules and commit to following them . Suggested agend…" at bounding box center [463, 644] width 681 height 292
drag, startPoint x: 732, startPoint y: 723, endPoint x: 763, endPoint y: 720, distance: 31.4
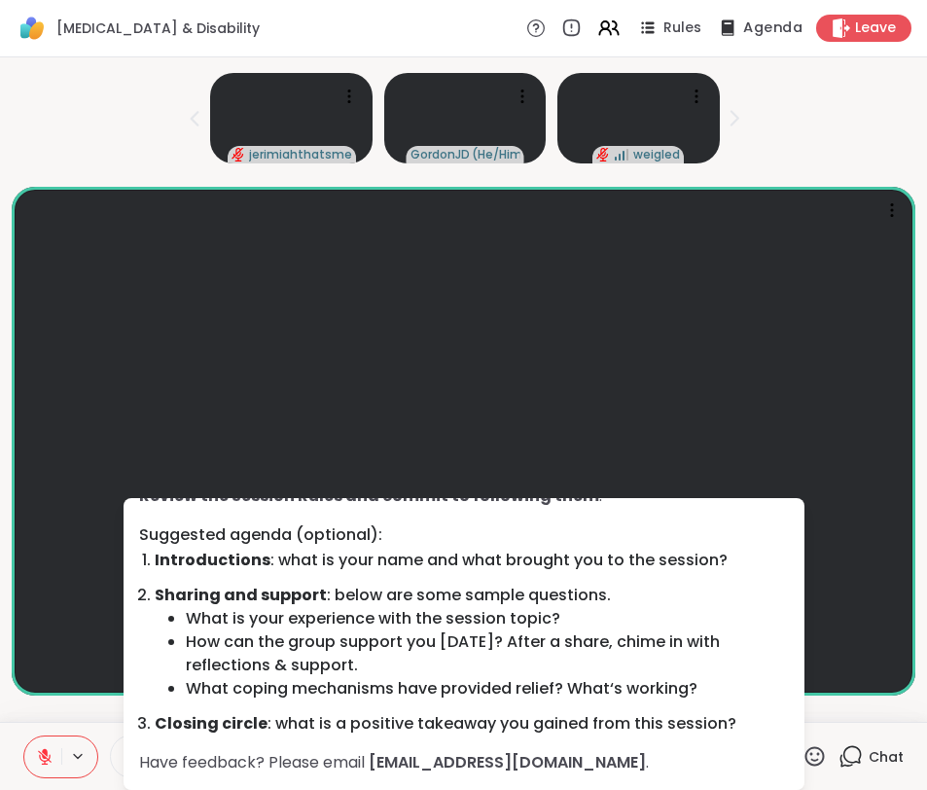
click at [697, 33] on span "Agenda" at bounding box center [772, 28] width 59 height 20
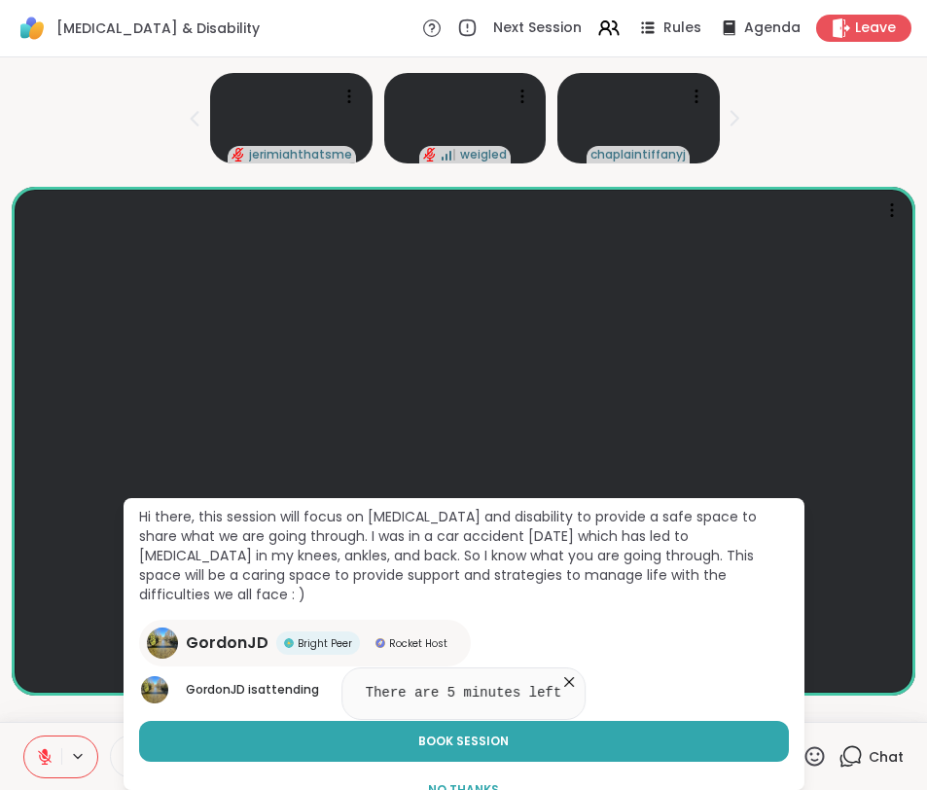
scroll to position [176, 0]
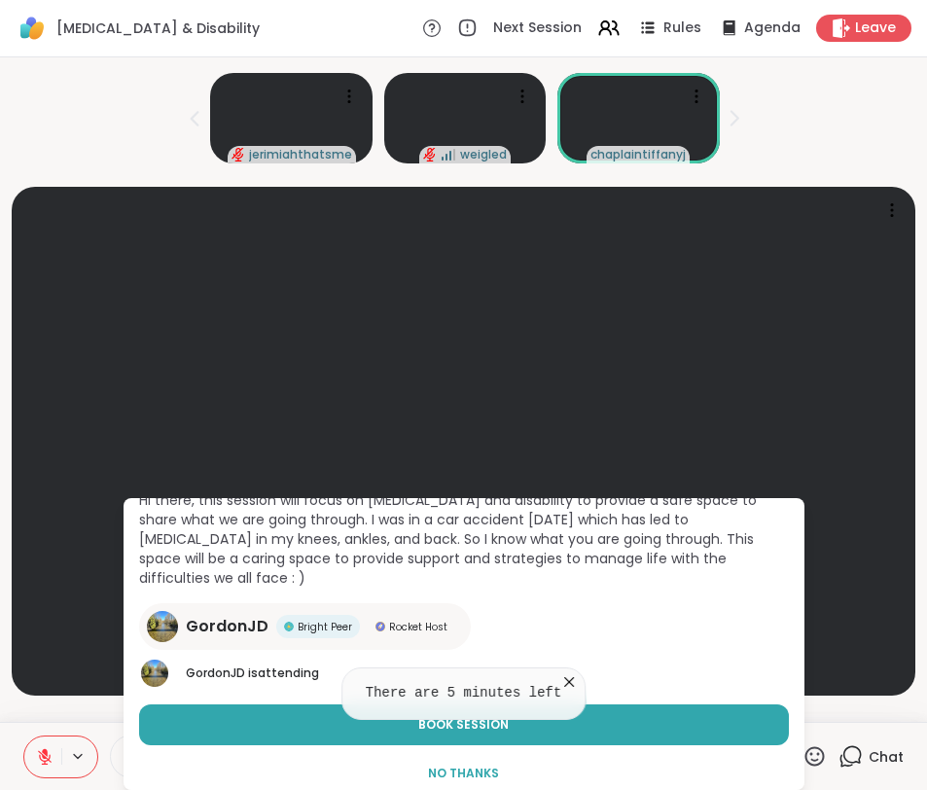
click at [575, 682] on icon at bounding box center [568, 681] width 19 height 19
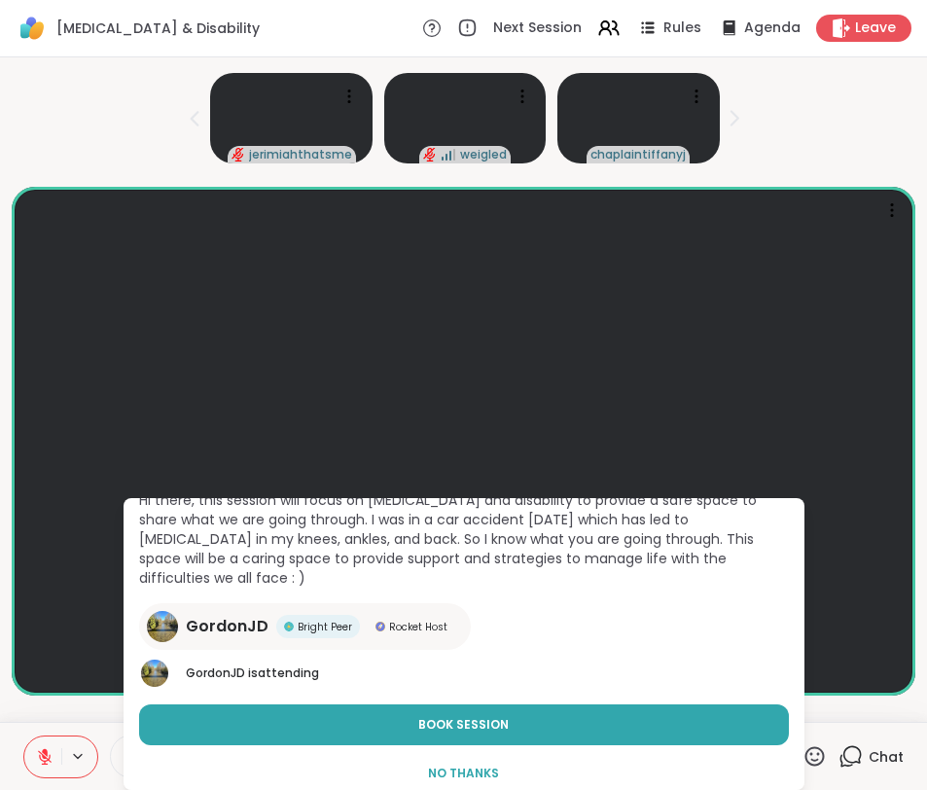
click at [697, 146] on div "jerimiahthatsme weigled chaplaintiffanyj" at bounding box center [463, 114] width 903 height 99
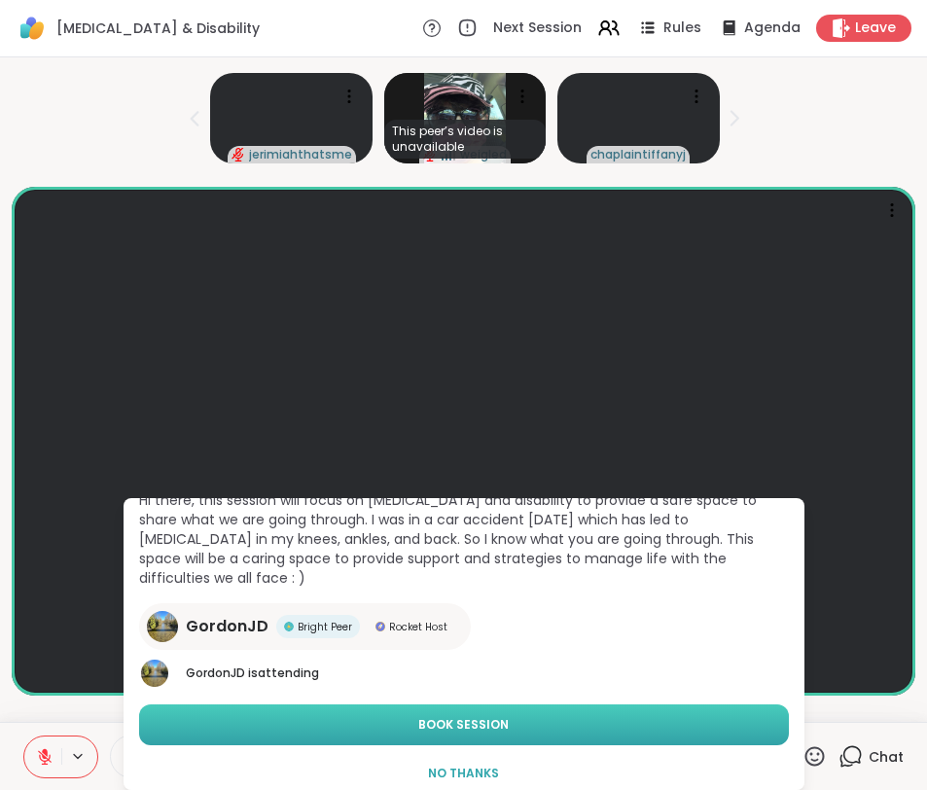
click at [495, 716] on span "Book Session" at bounding box center [463, 725] width 90 height 18
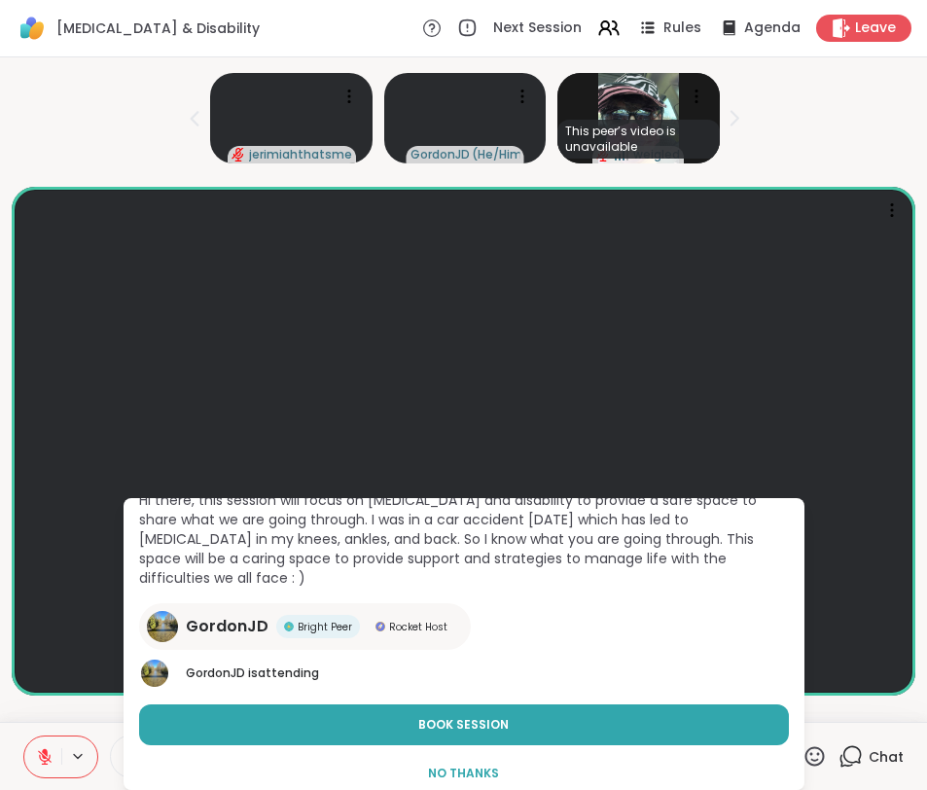
click at [697, 134] on div "jerimiahthatsme GordonJD ( He/Him ) This peer’s video is unavailable weigled" at bounding box center [463, 114] width 903 height 99
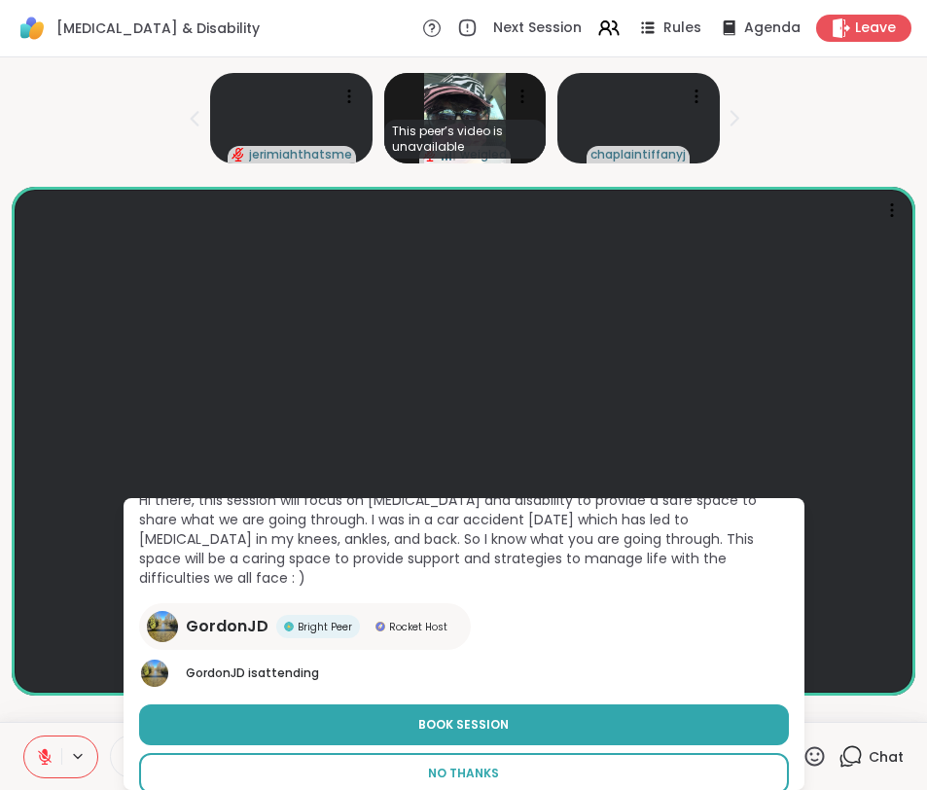
click at [499, 756] on button "No Thanks" at bounding box center [464, 773] width 650 height 41
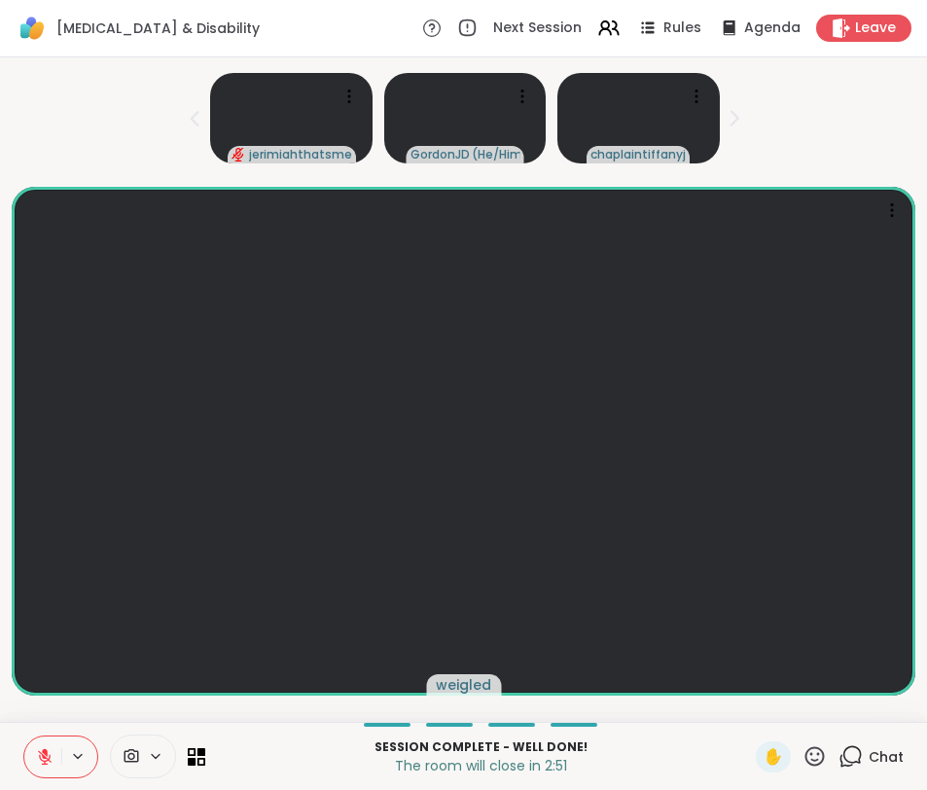
click at [209, 755] on div "Session Complete - well done! The room will close in 2:51 ✋ Chat" at bounding box center [463, 755] width 927 height 68
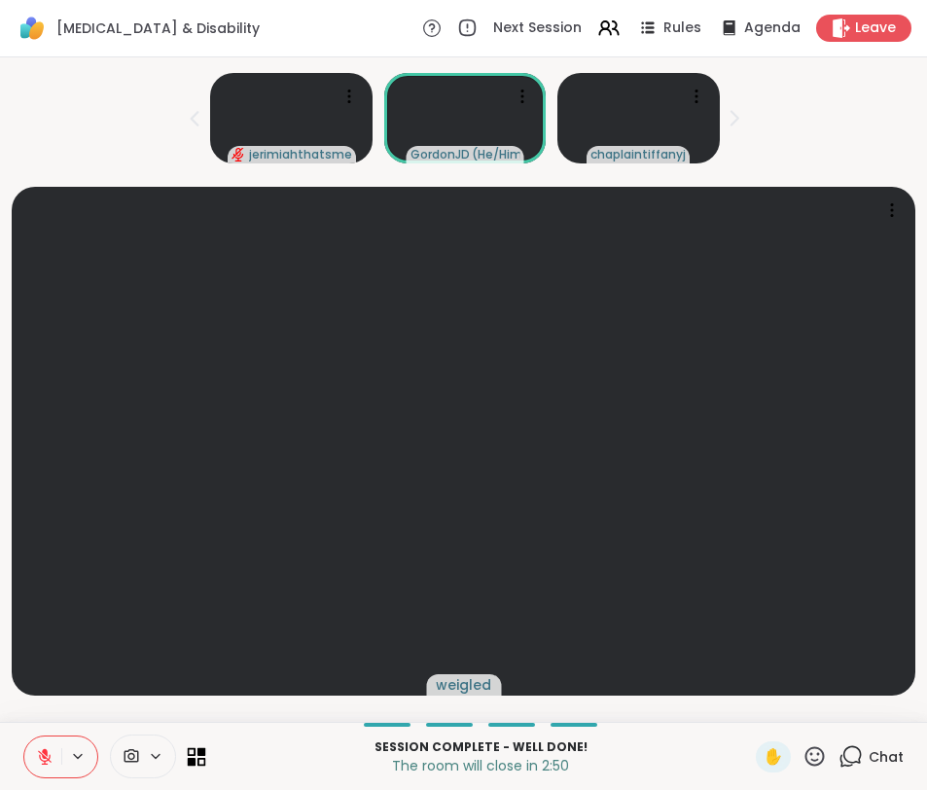
click at [189, 752] on icon at bounding box center [192, 751] width 9 height 9
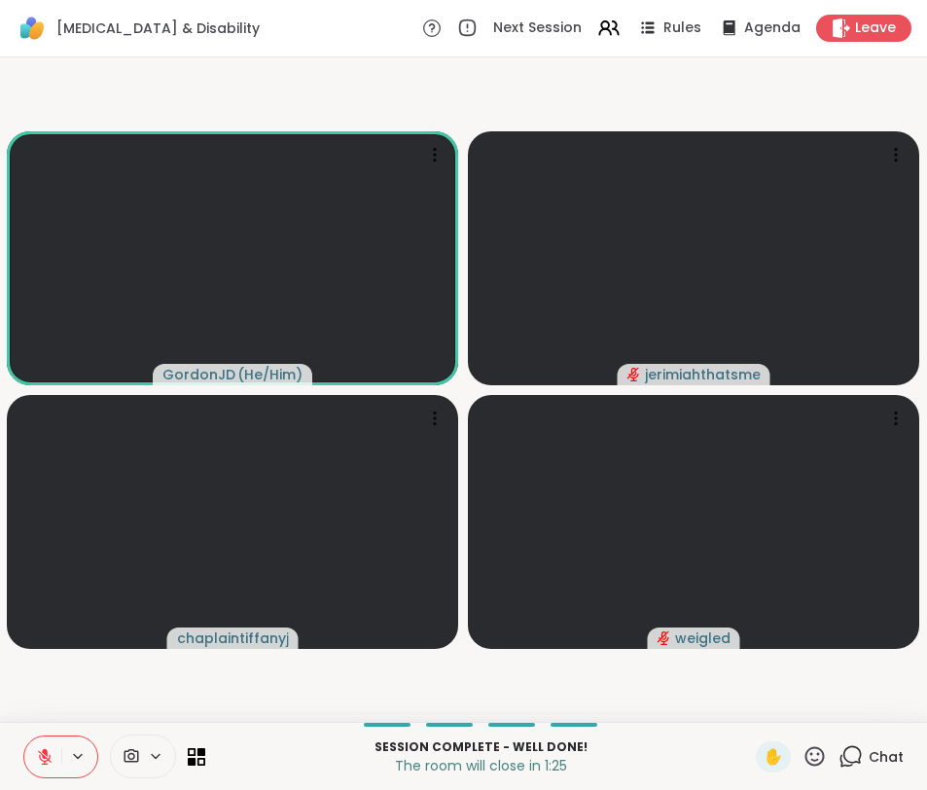
click at [43, 753] on icon at bounding box center [45, 757] width 18 height 18
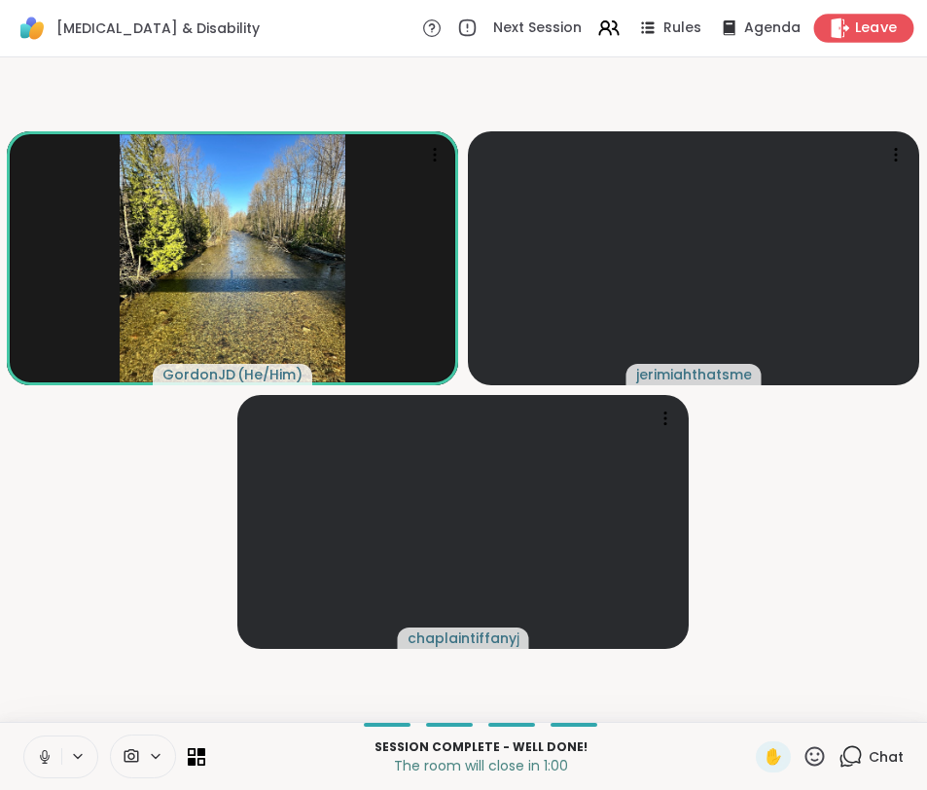
click at [697, 35] on span "Leave" at bounding box center [876, 28] width 43 height 20
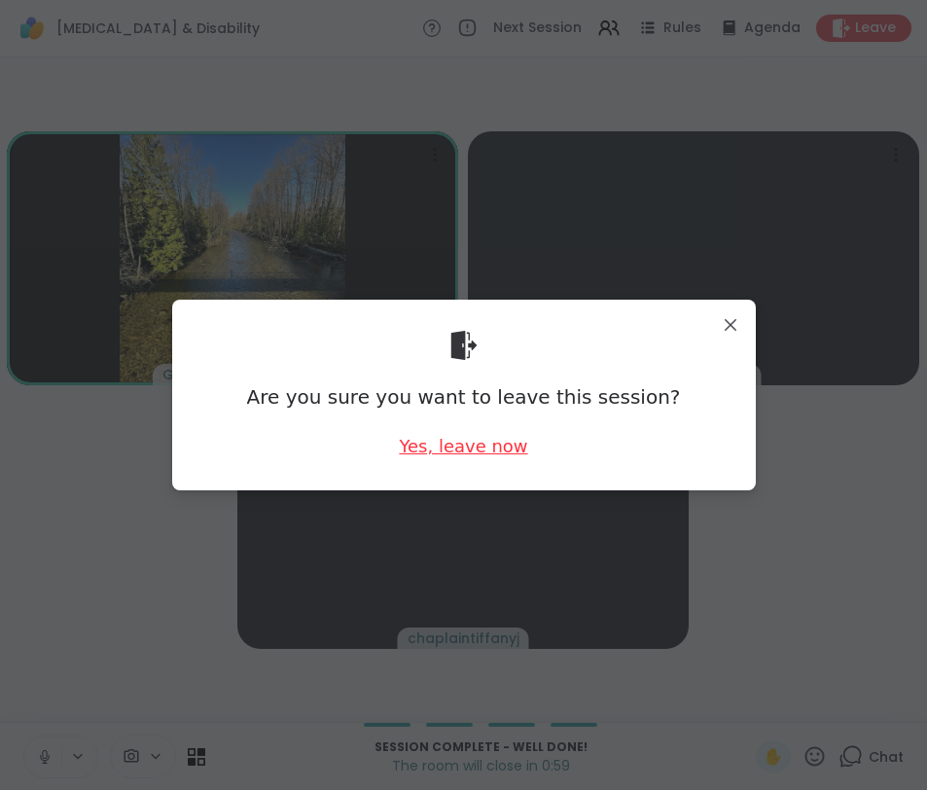
click at [511, 448] on div "Yes, leave now" at bounding box center [463, 446] width 128 height 24
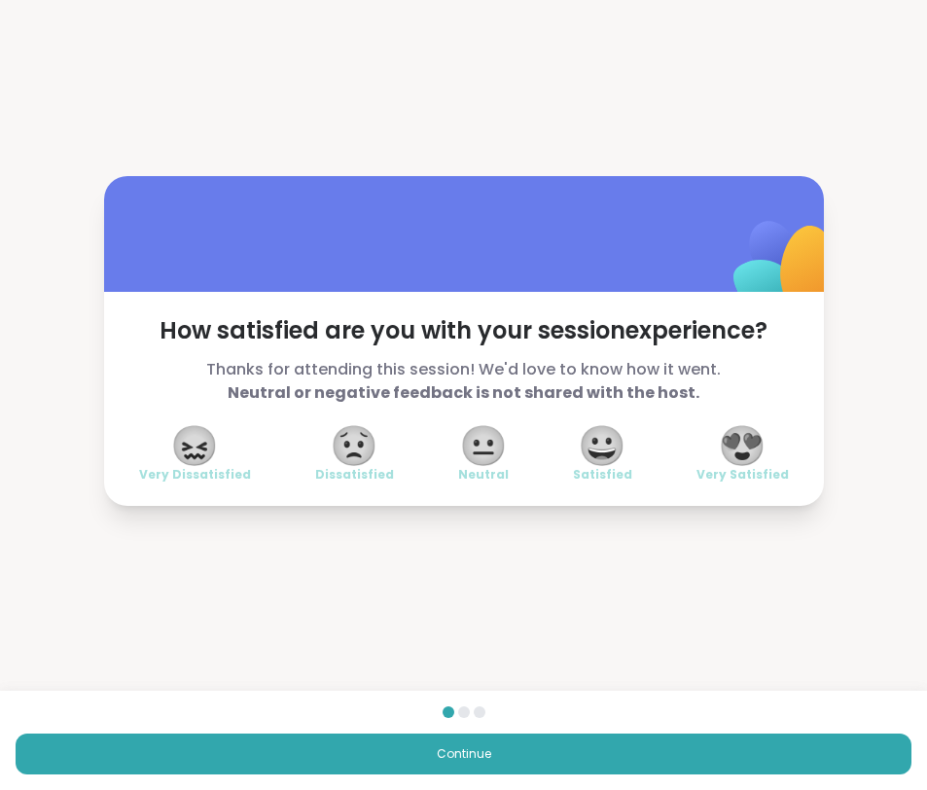
click at [697, 443] on span "😍" at bounding box center [742, 445] width 49 height 35
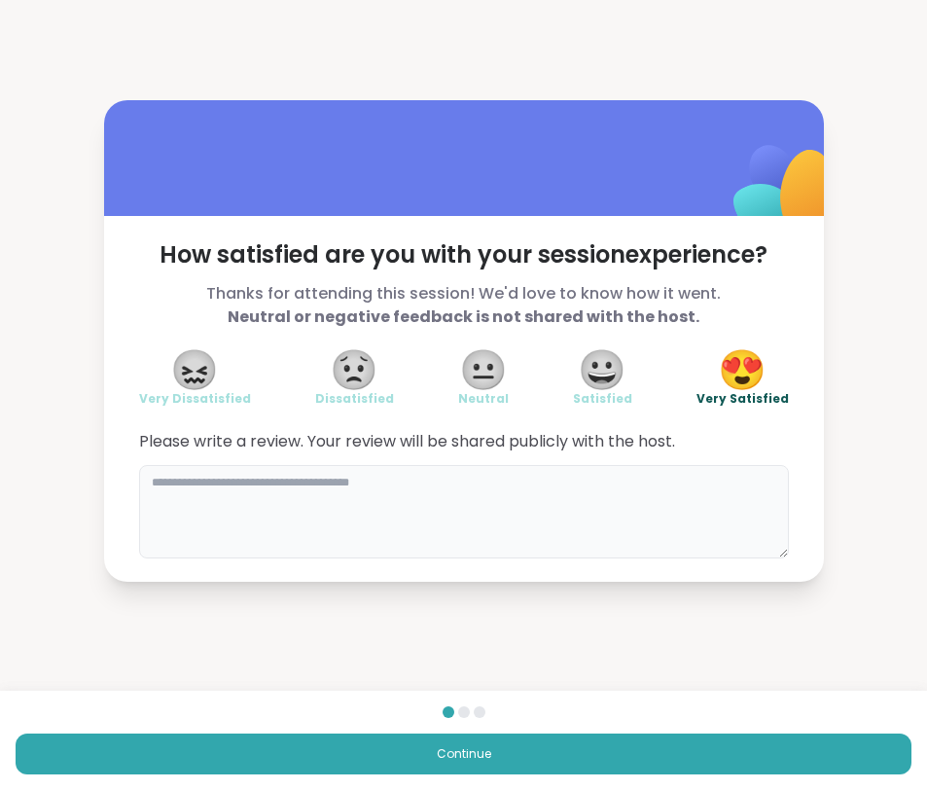
click at [533, 506] on textarea at bounding box center [464, 511] width 650 height 93
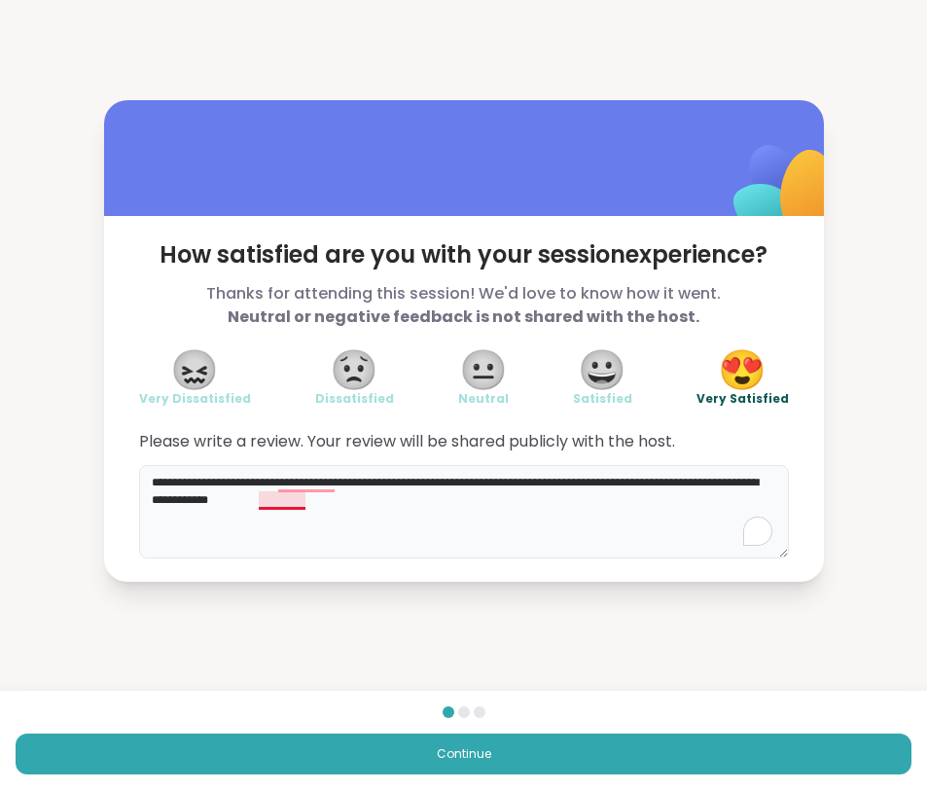
click at [278, 497] on textarea "**********" at bounding box center [464, 511] width 650 height 93
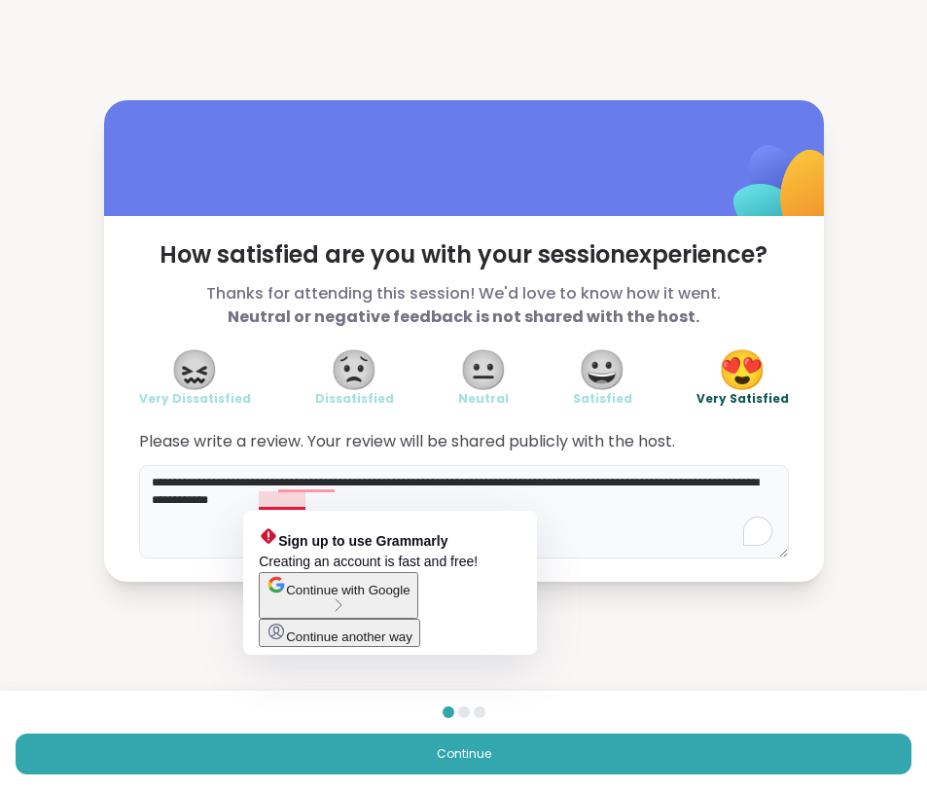
click at [481, 503] on textarea "**********" at bounding box center [464, 511] width 650 height 93
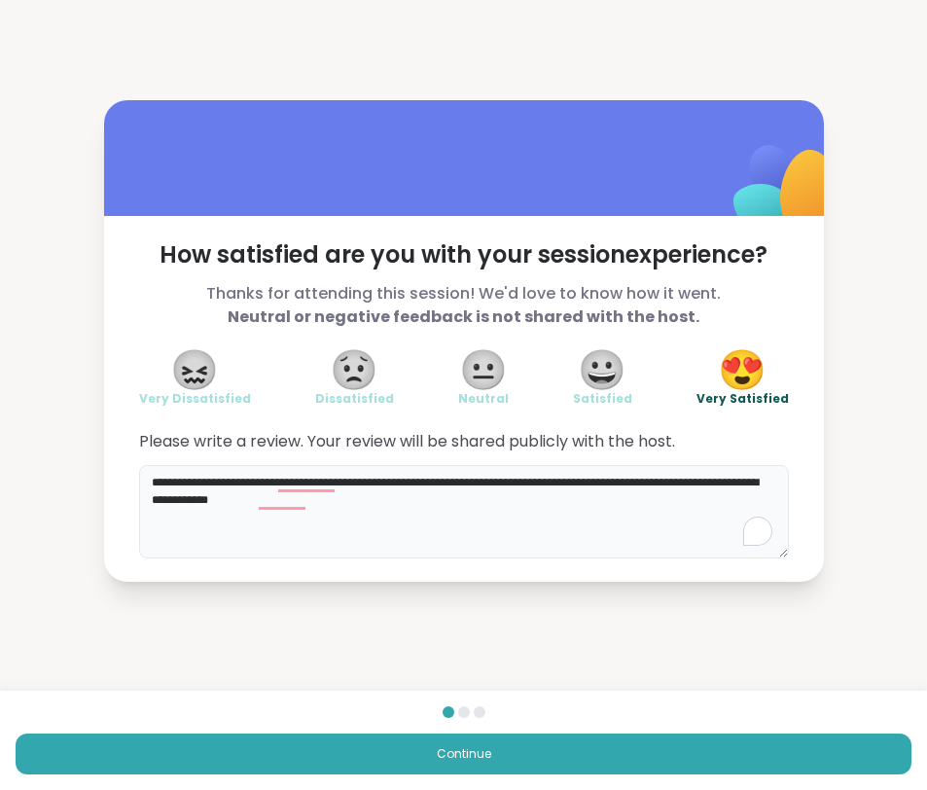
click at [339, 499] on textarea "**********" at bounding box center [464, 511] width 650 height 93
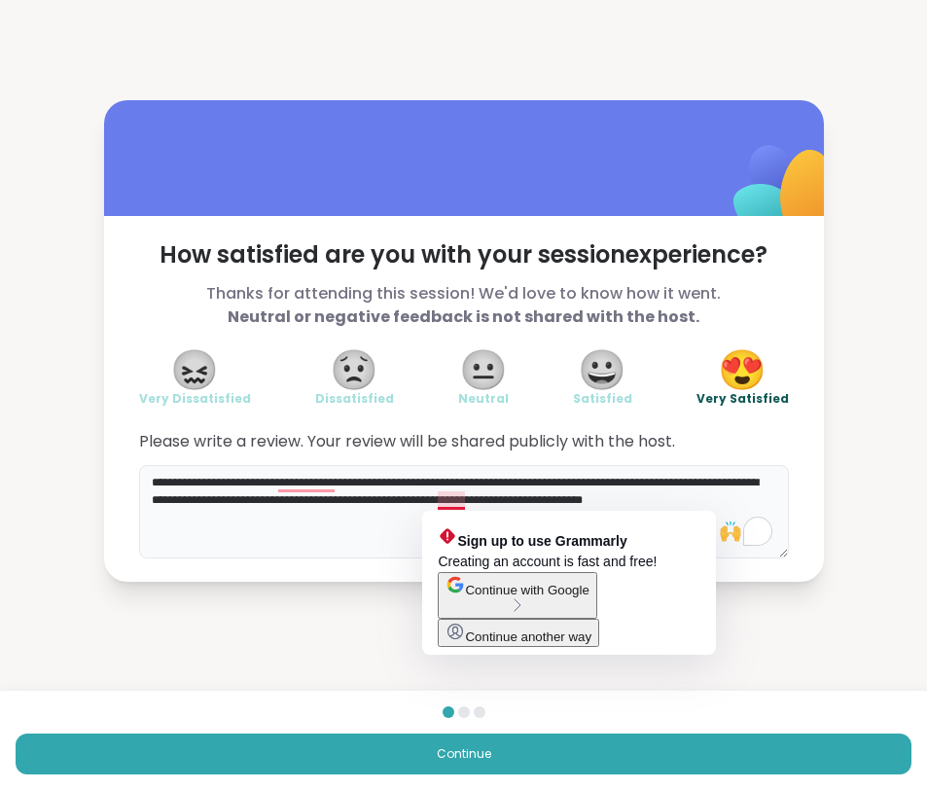
click at [445, 503] on textarea "**********" at bounding box center [464, 511] width 650 height 93
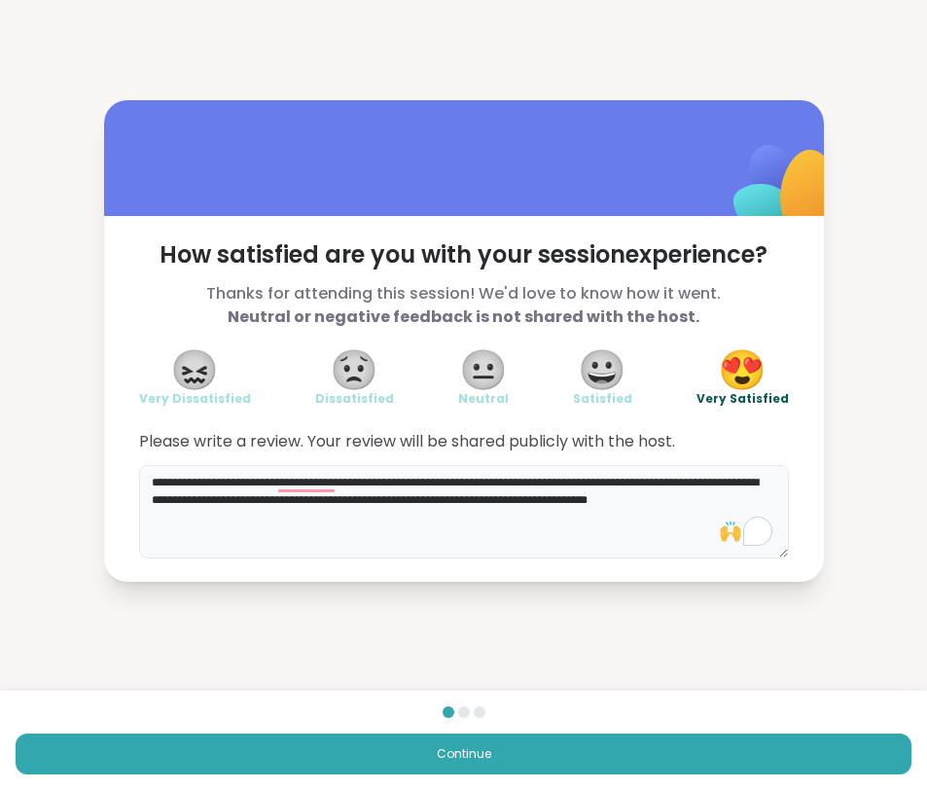
click at [299, 521] on textarea "**********" at bounding box center [464, 511] width 650 height 93
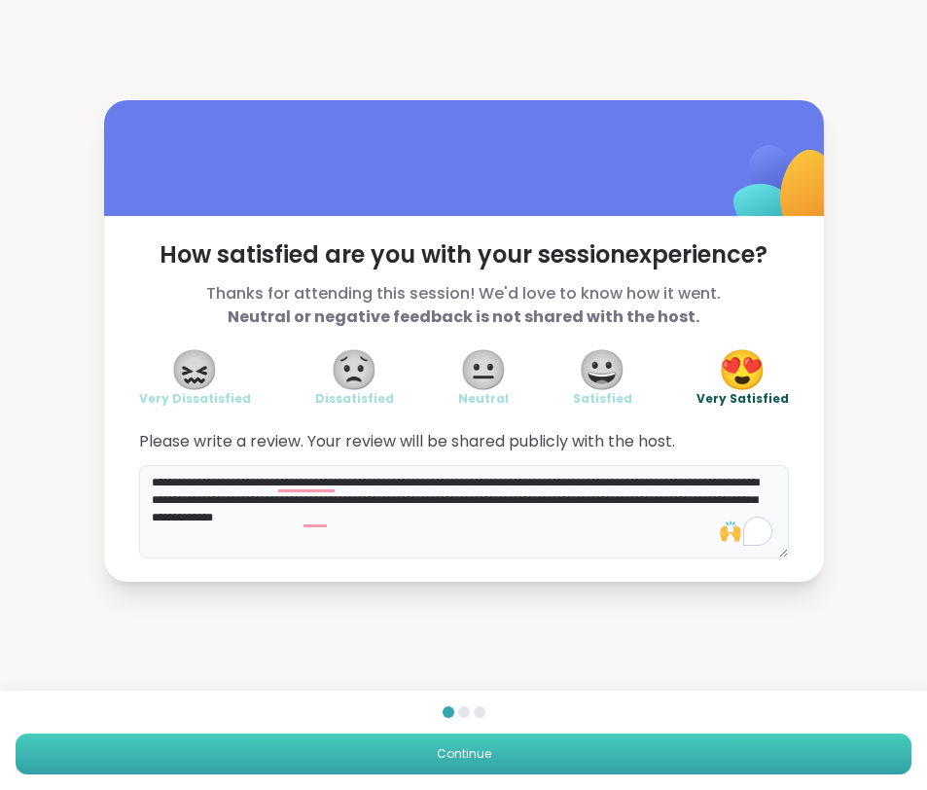
type textarea "**********"
click at [454, 751] on span "Continue" at bounding box center [464, 754] width 54 height 18
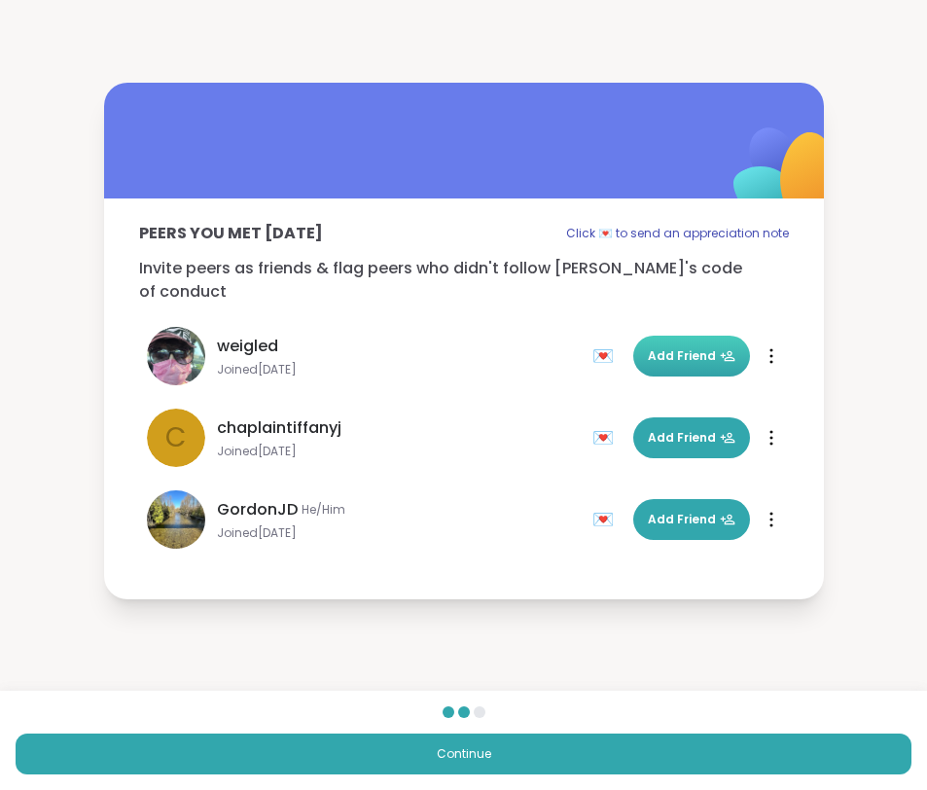
click at [681, 347] on span "Add Friend" at bounding box center [692, 356] width 88 height 18
click at [678, 429] on span "Add Friend" at bounding box center [692, 438] width 88 height 18
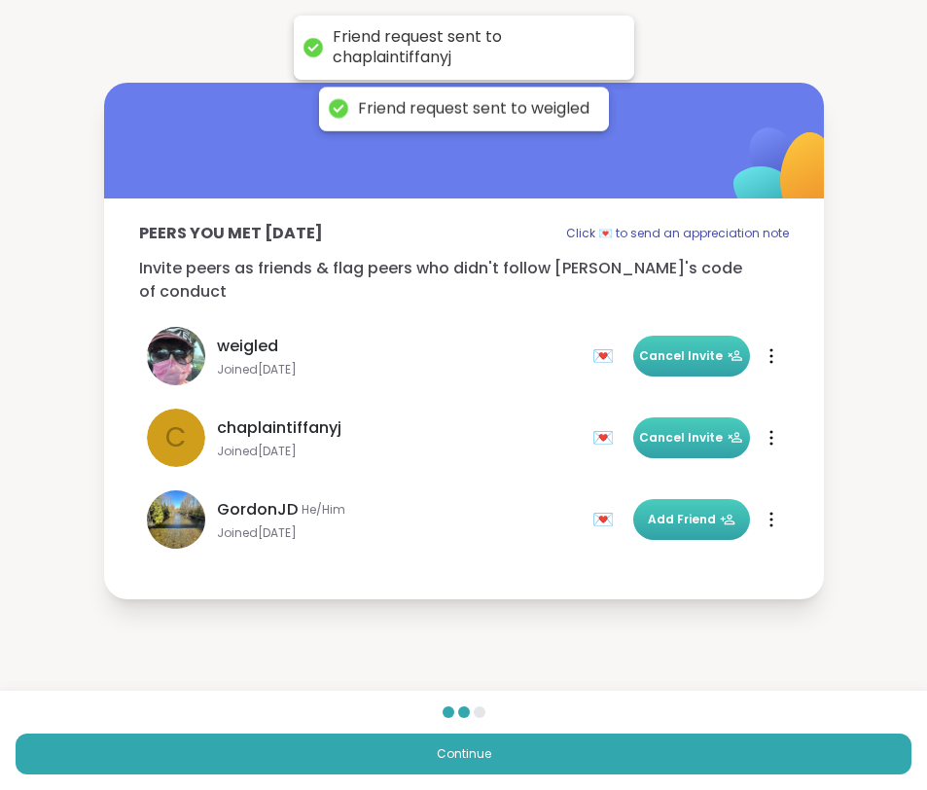
click at [689, 510] on span "Add Friend" at bounding box center [692, 519] width 88 height 18
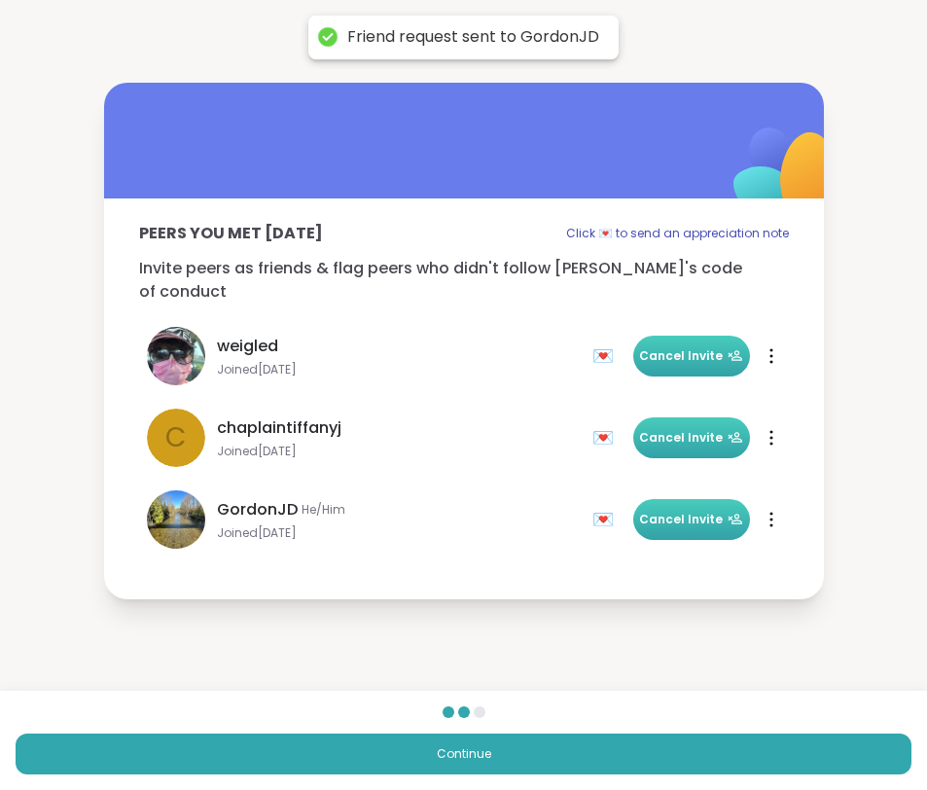
click at [697, 504] on div at bounding box center [770, 519] width 19 height 31
click at [697, 517] on div "Peers you met today Click 💌 to send an appreciation note Invite peers as friend…" at bounding box center [464, 390] width 720 height 385
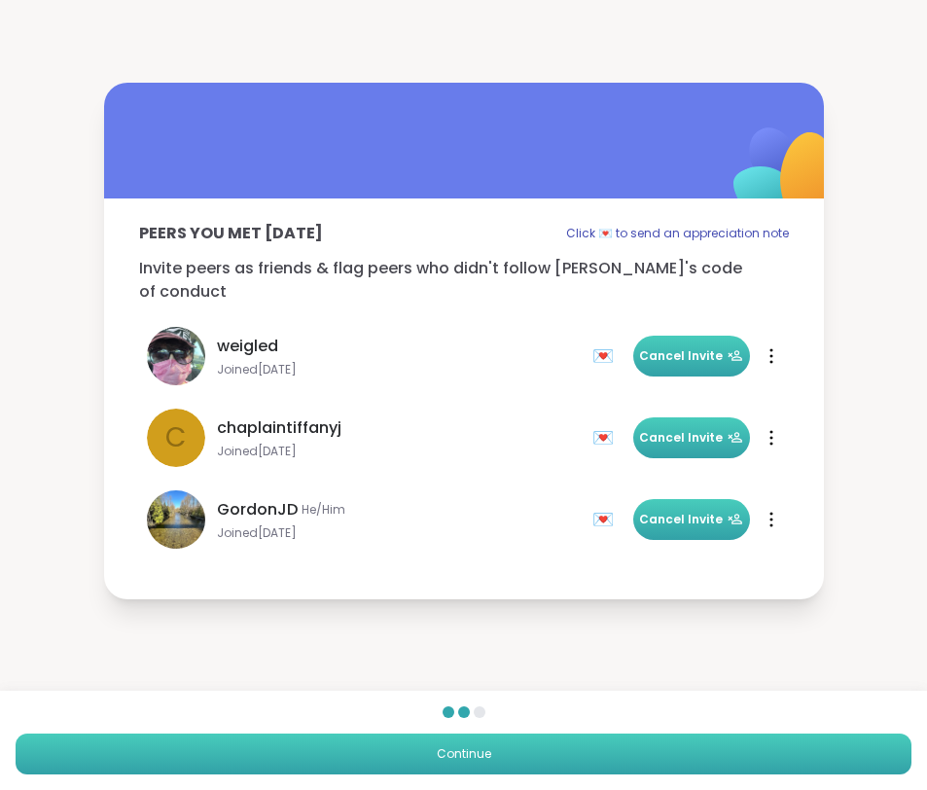
click at [536, 753] on button "Continue" at bounding box center [464, 753] width 896 height 41
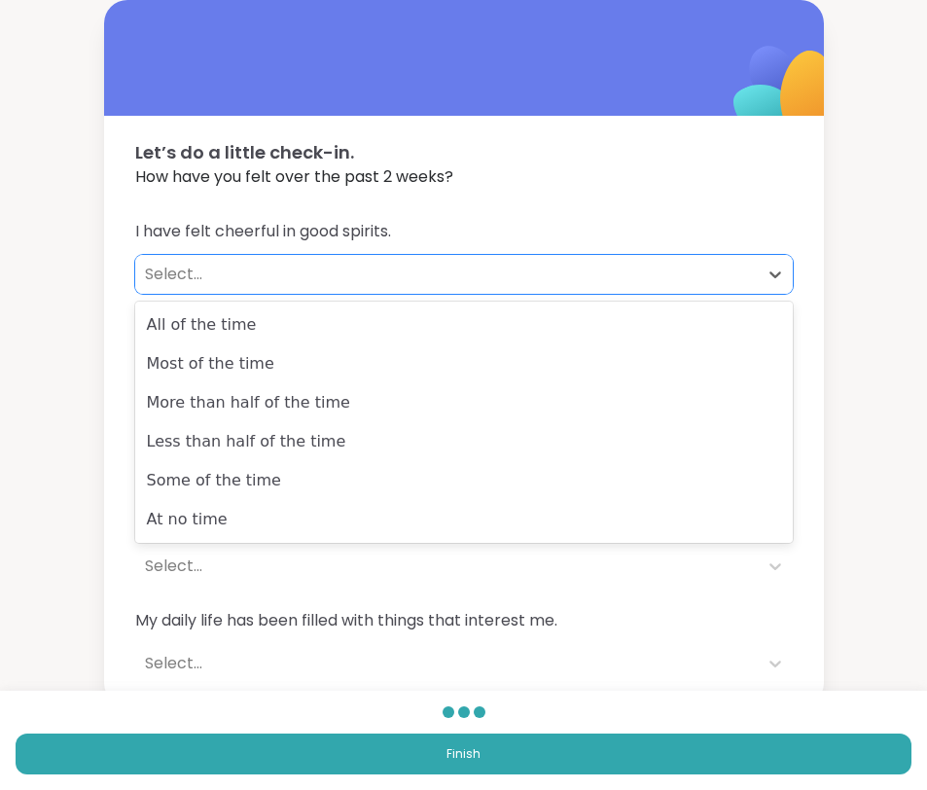
click at [200, 276] on div "Select..." at bounding box center [446, 274] width 603 height 23
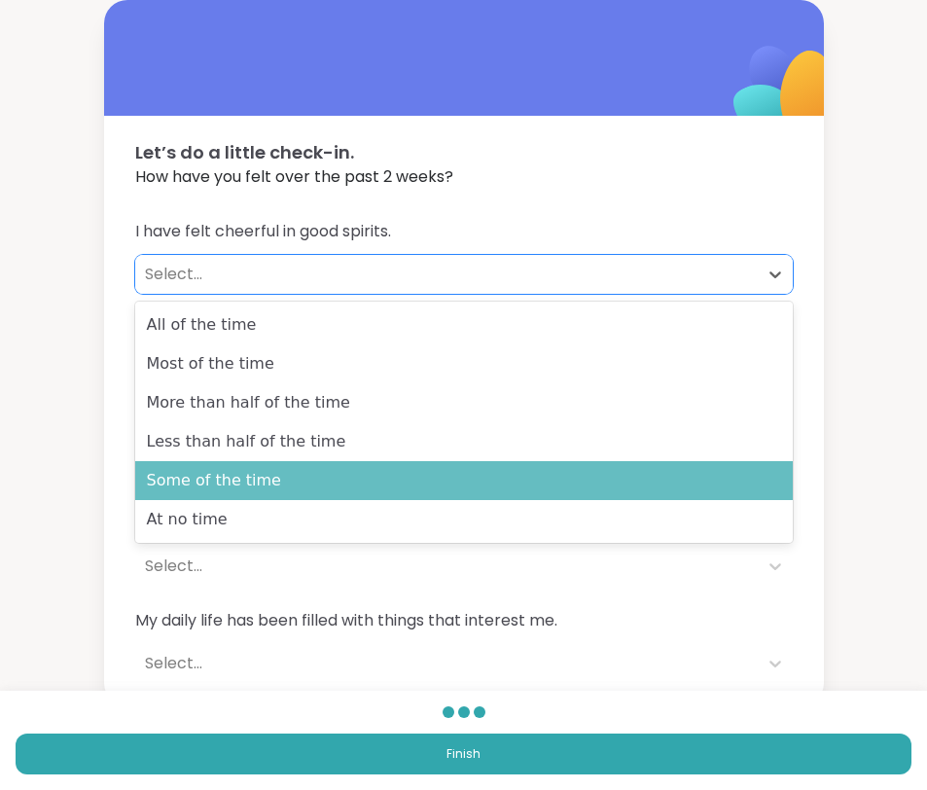
click at [325, 469] on div "Some of the time" at bounding box center [463, 480] width 657 height 39
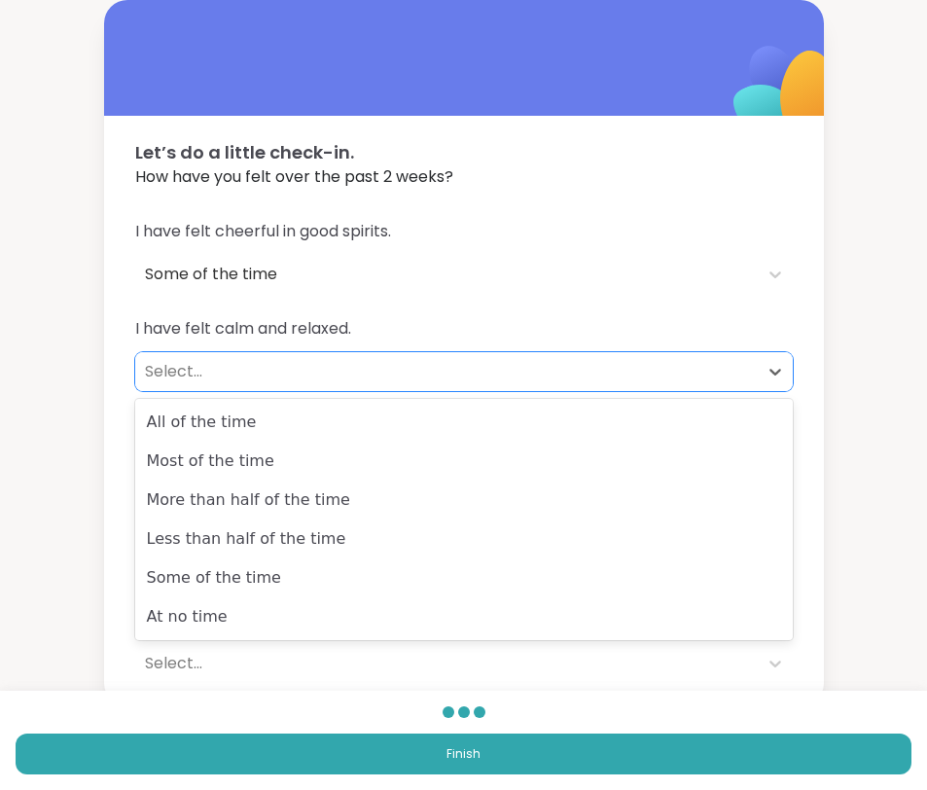
click at [288, 367] on div "Select..." at bounding box center [446, 371] width 603 height 23
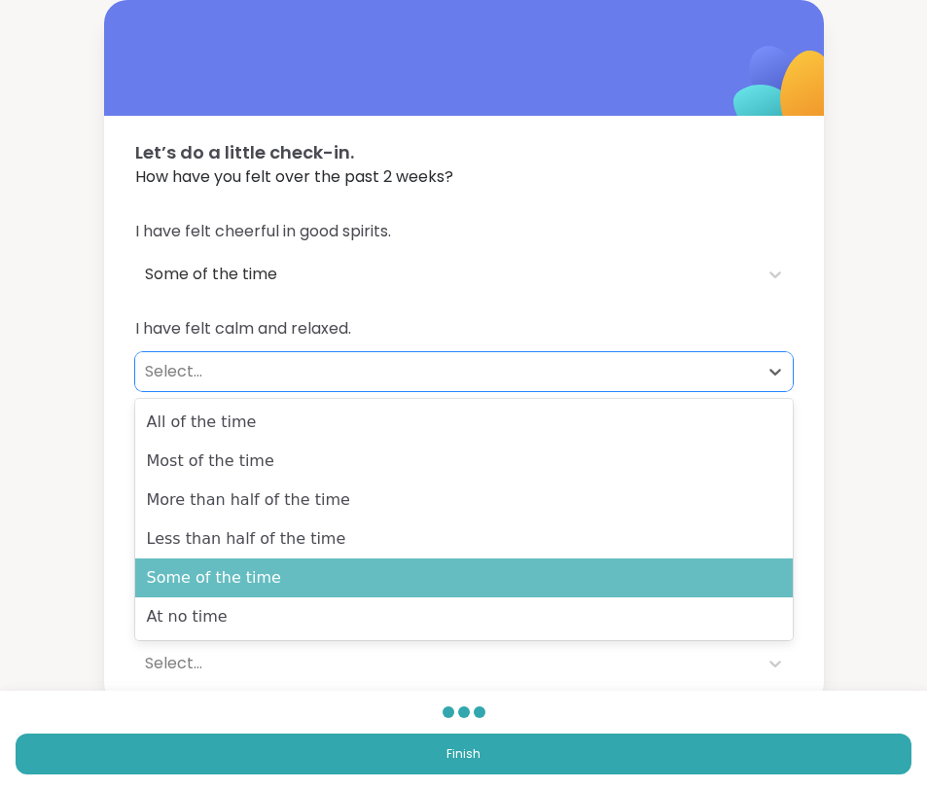
click at [311, 559] on div "Some of the time" at bounding box center [463, 577] width 657 height 39
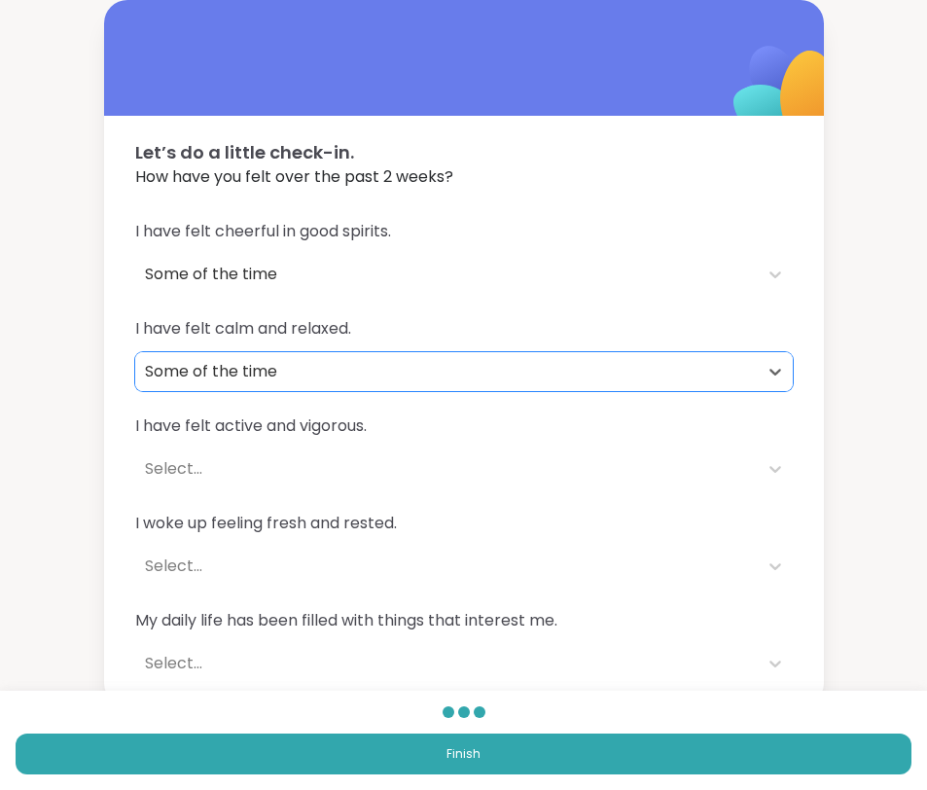
scroll to position [25, 0]
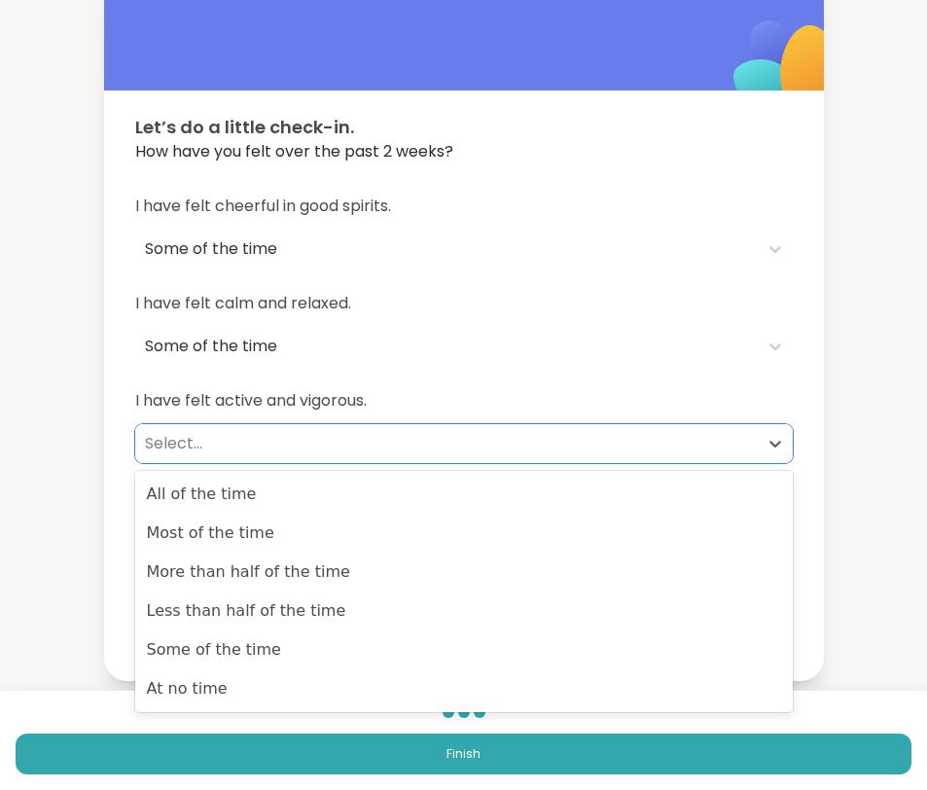
click at [303, 434] on div "Select..." at bounding box center [446, 443] width 603 height 23
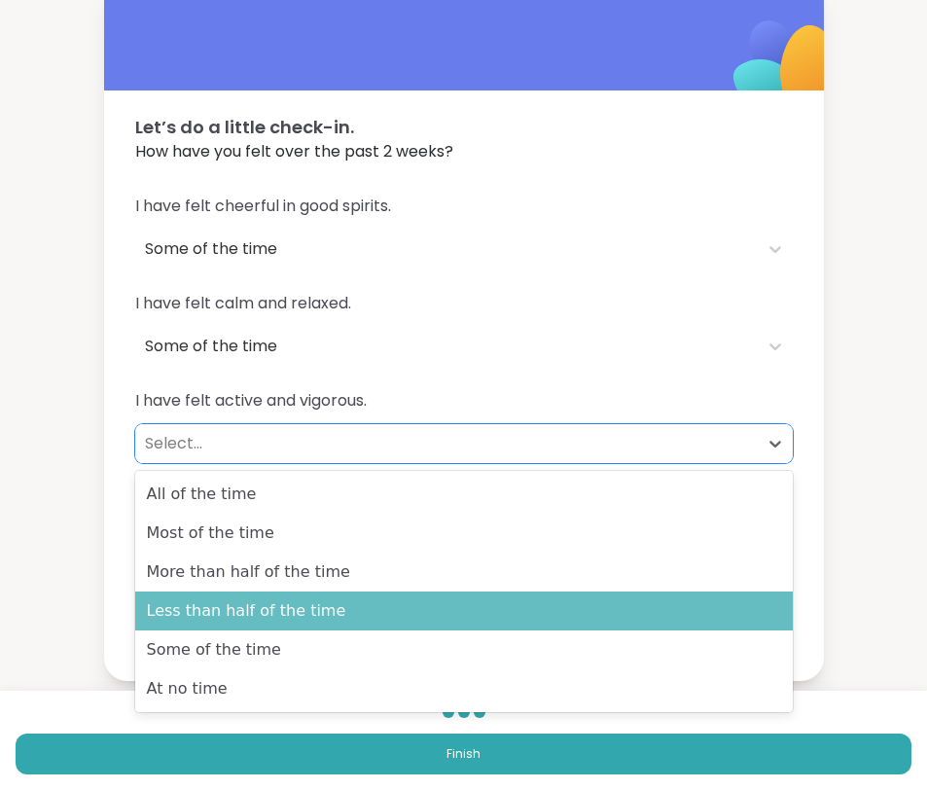
click at [319, 620] on div "Less than half of the time" at bounding box center [463, 610] width 657 height 39
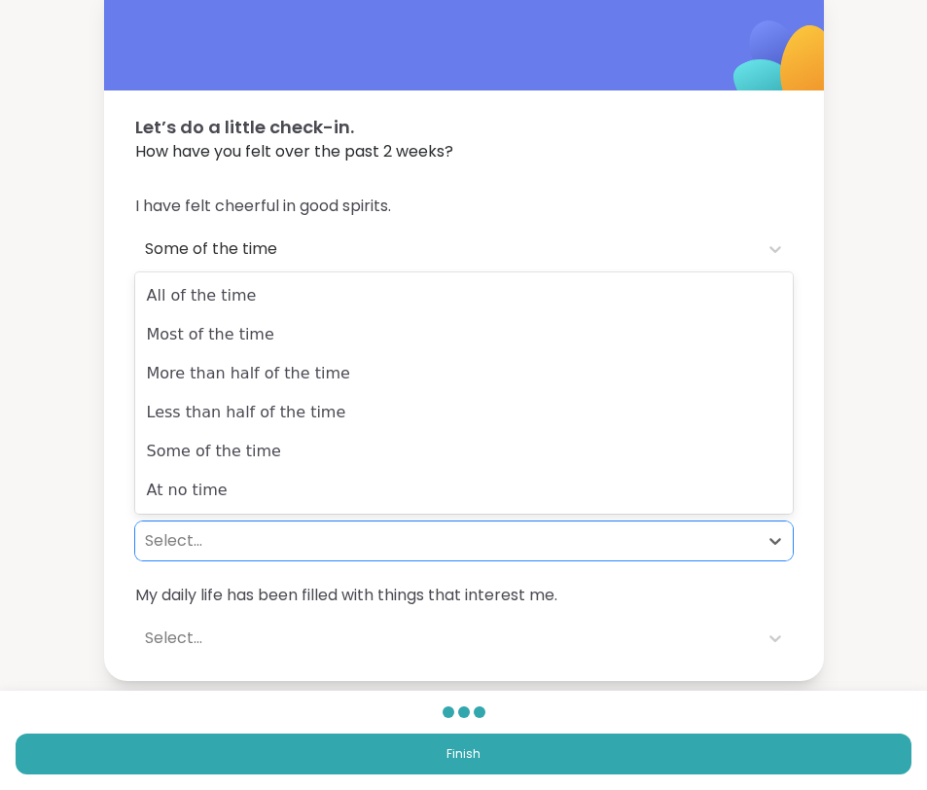
click at [295, 537] on div "Select..." at bounding box center [446, 540] width 603 height 23
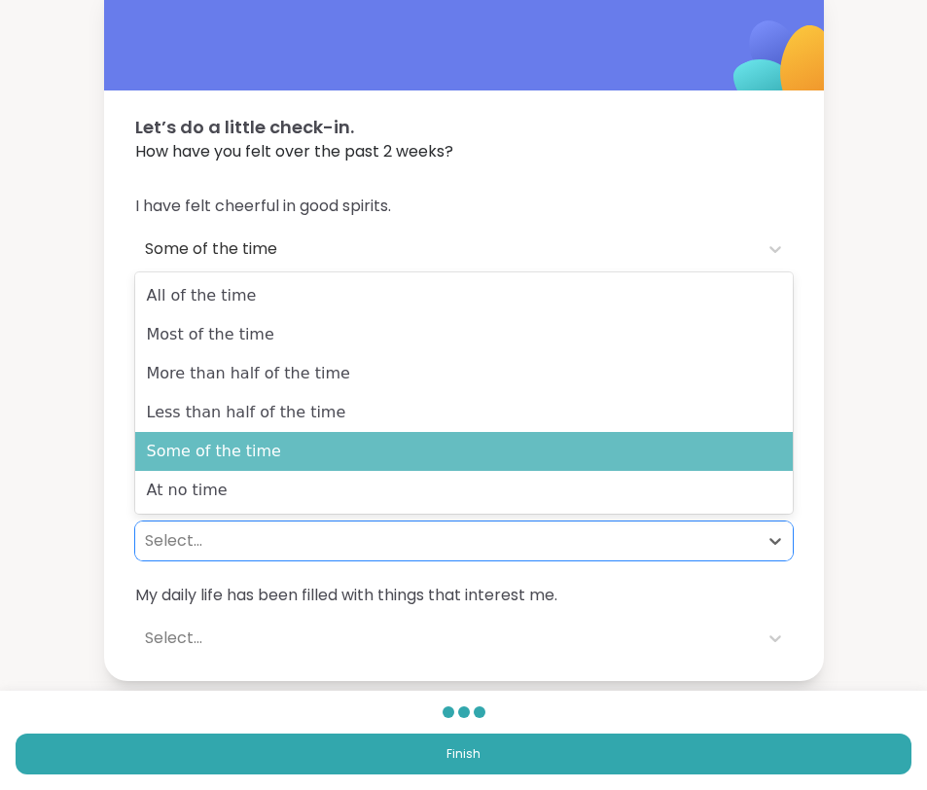
click at [244, 467] on div "Some of the time" at bounding box center [463, 451] width 657 height 39
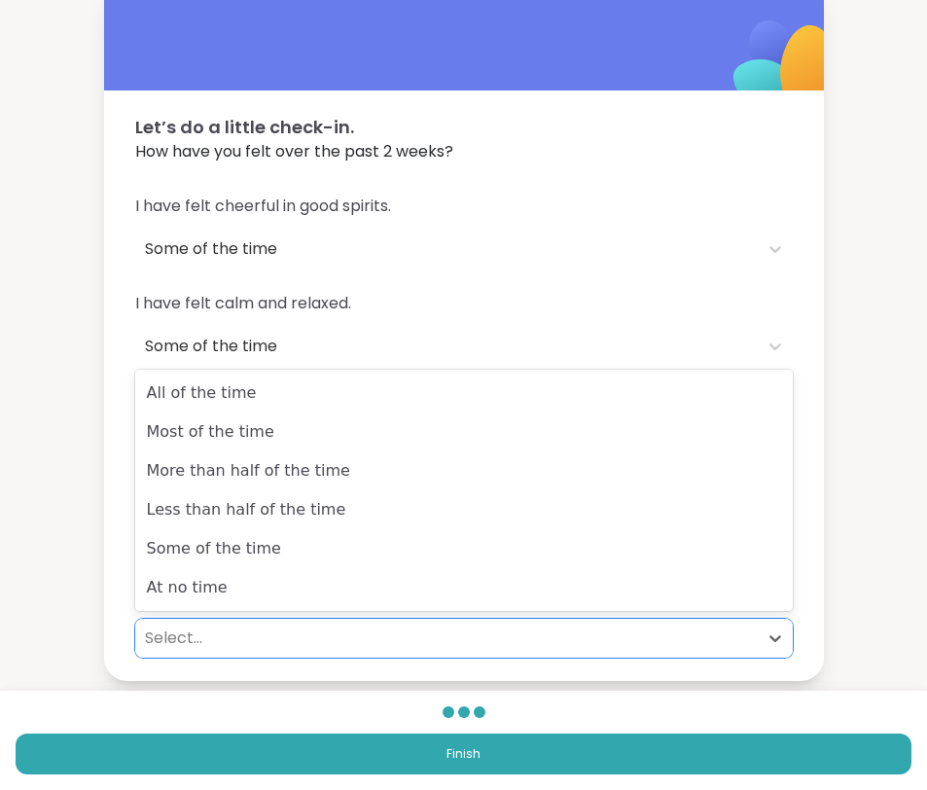
click at [298, 640] on div "Select..." at bounding box center [446, 637] width 603 height 23
click at [360, 299] on span "I have felt calm and relaxed." at bounding box center [463, 303] width 657 height 23
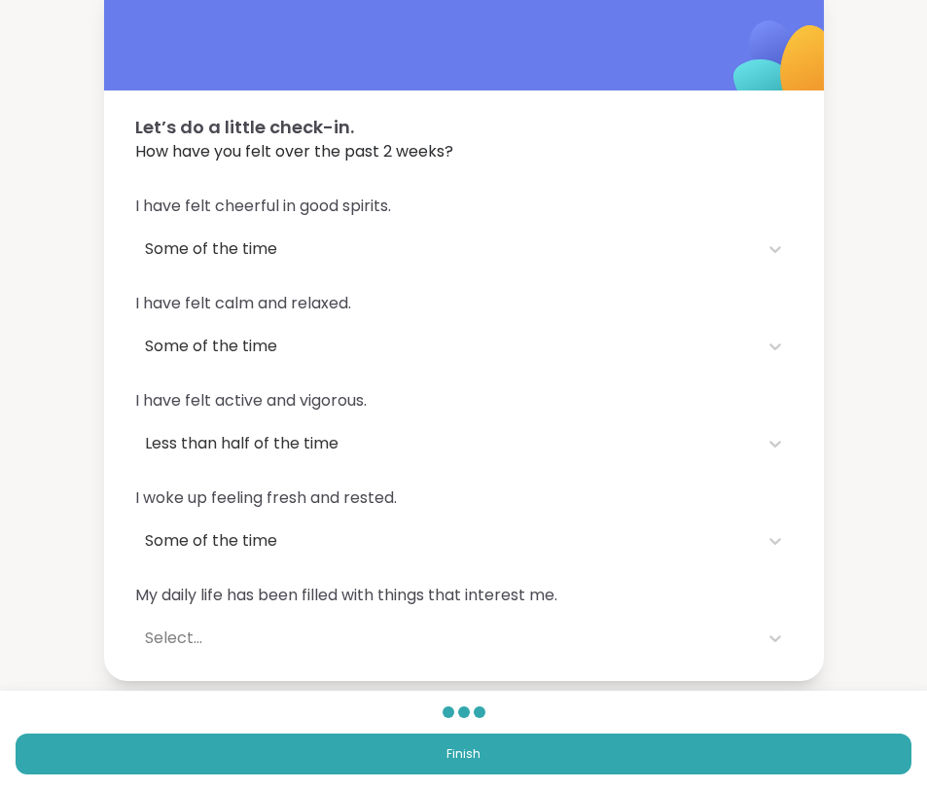
click at [348, 648] on div "Select..." at bounding box center [446, 637] width 603 height 23
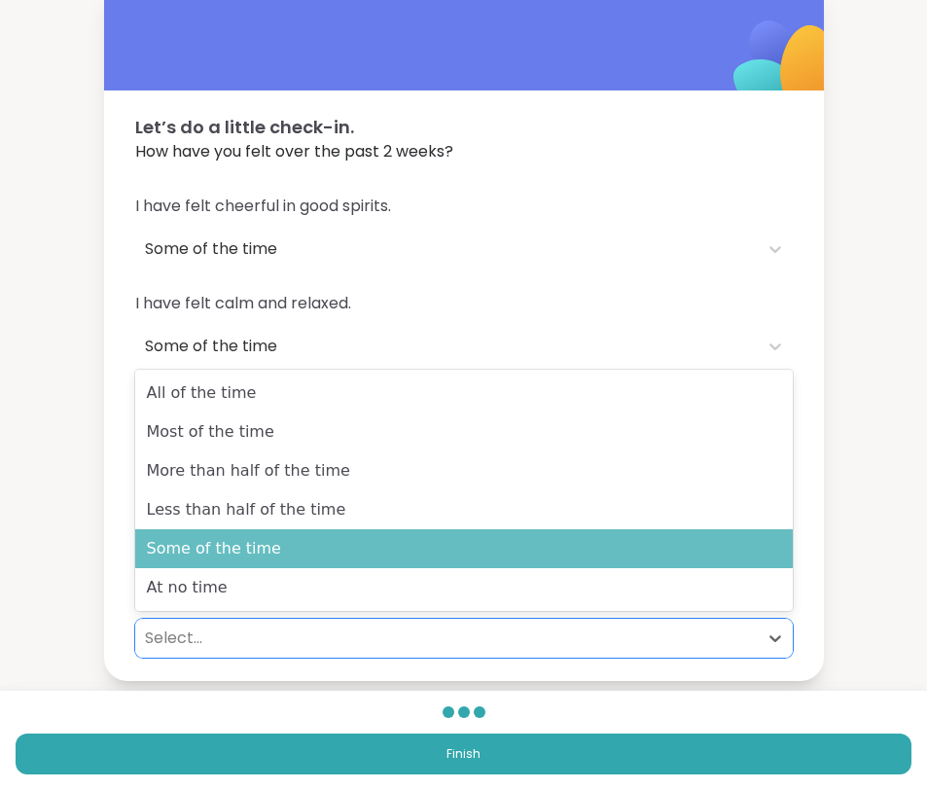
click at [335, 561] on div "Some of the time" at bounding box center [463, 548] width 657 height 39
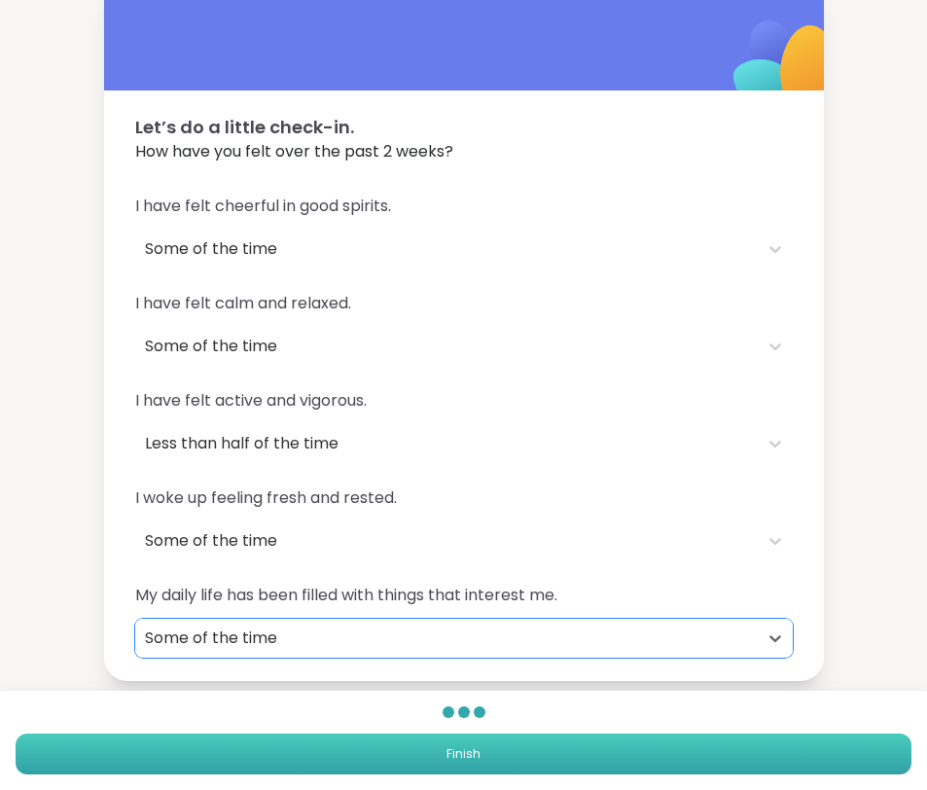
click at [450, 760] on span "Finish" at bounding box center [463, 754] width 34 height 18
